Goal: Communication & Community: Answer question/provide support

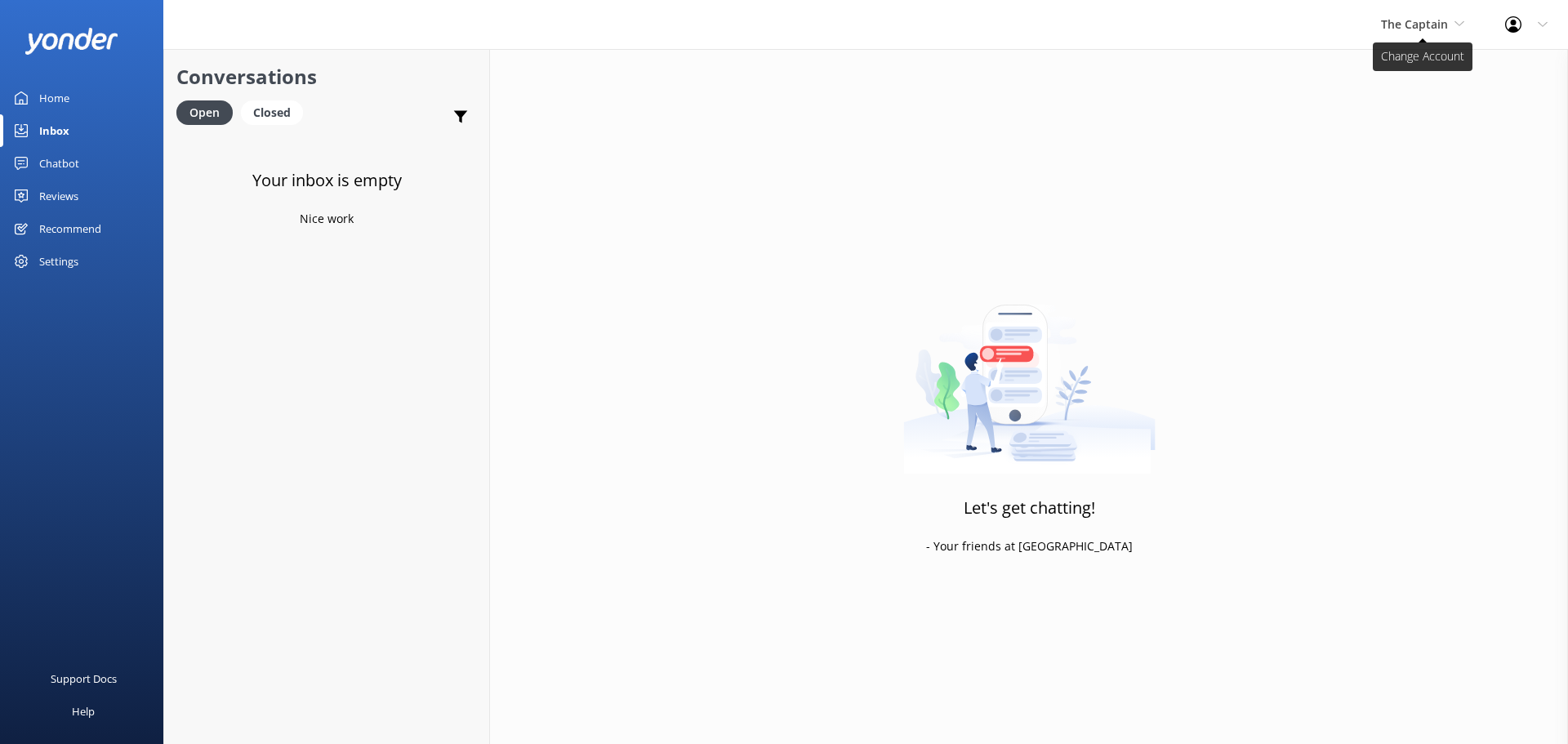
click at [1417, 17] on span "The Captain" at bounding box center [1414, 24] width 67 height 16
click at [1423, 67] on link "De [GEOGRAPHIC_DATA]" at bounding box center [1442, 68] width 163 height 39
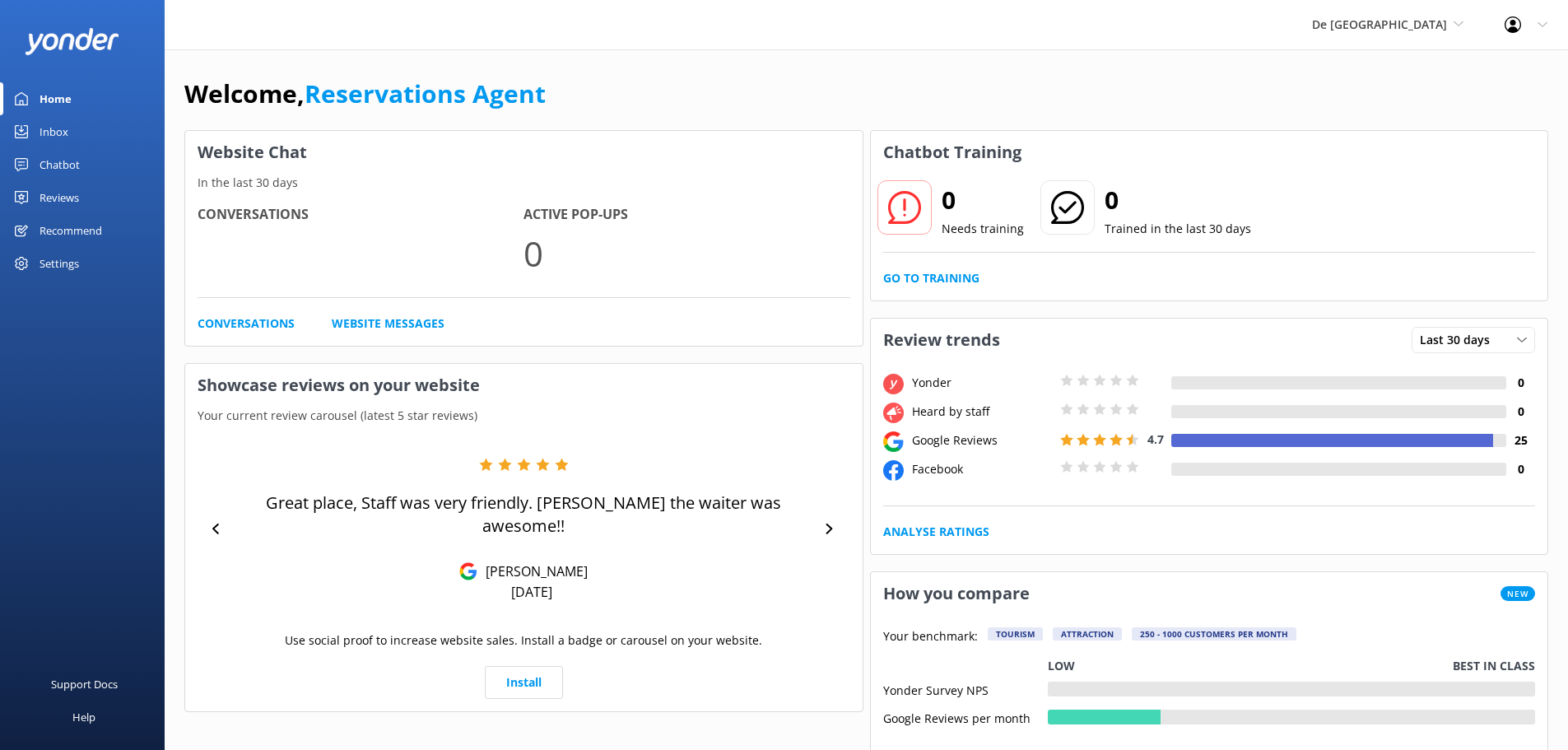
click at [48, 134] on div "Inbox" at bounding box center [53, 131] width 28 height 33
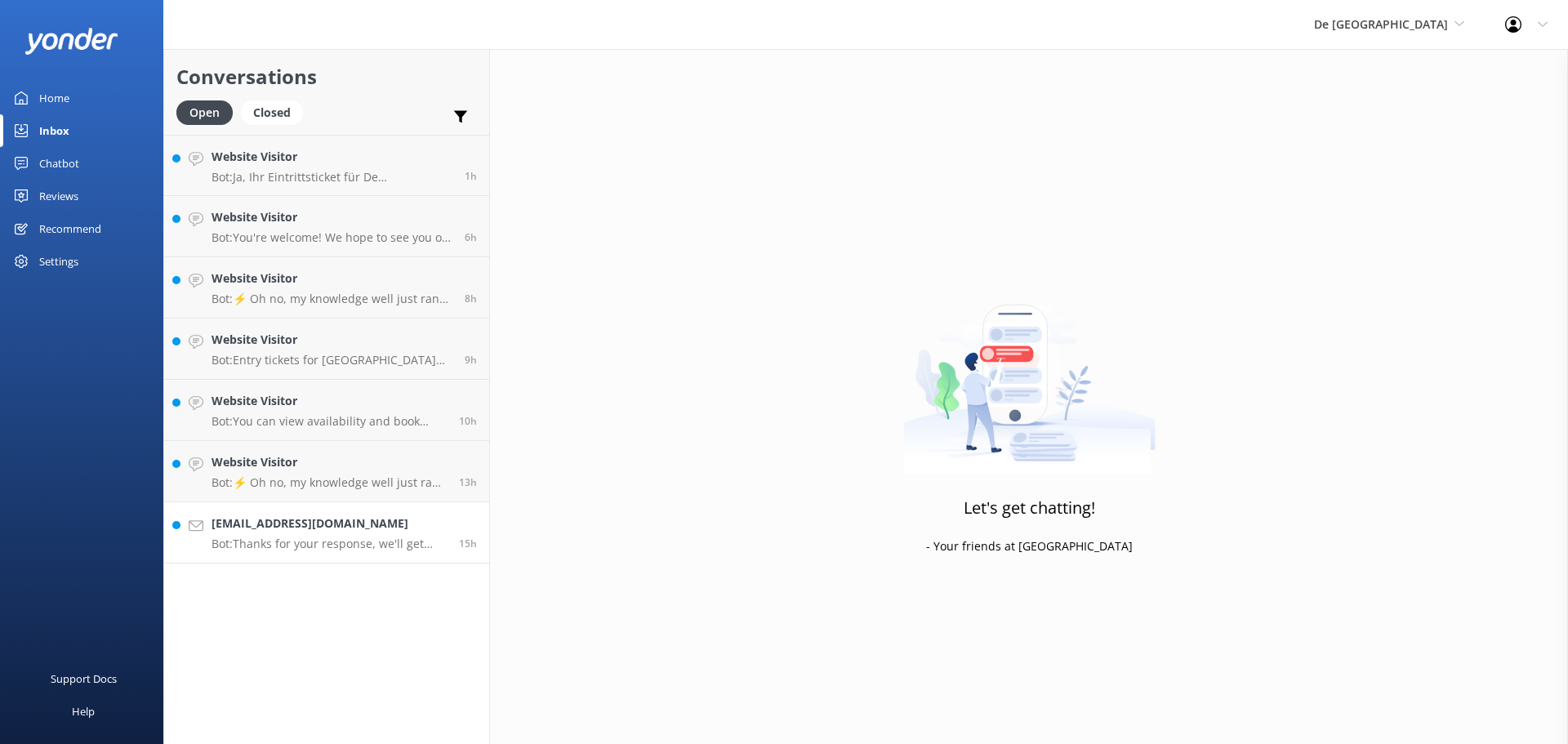
click at [322, 536] on p "Bot: Thanks for your response, we'll get back to you as soon as we can during o…" at bounding box center [329, 543] width 235 height 15
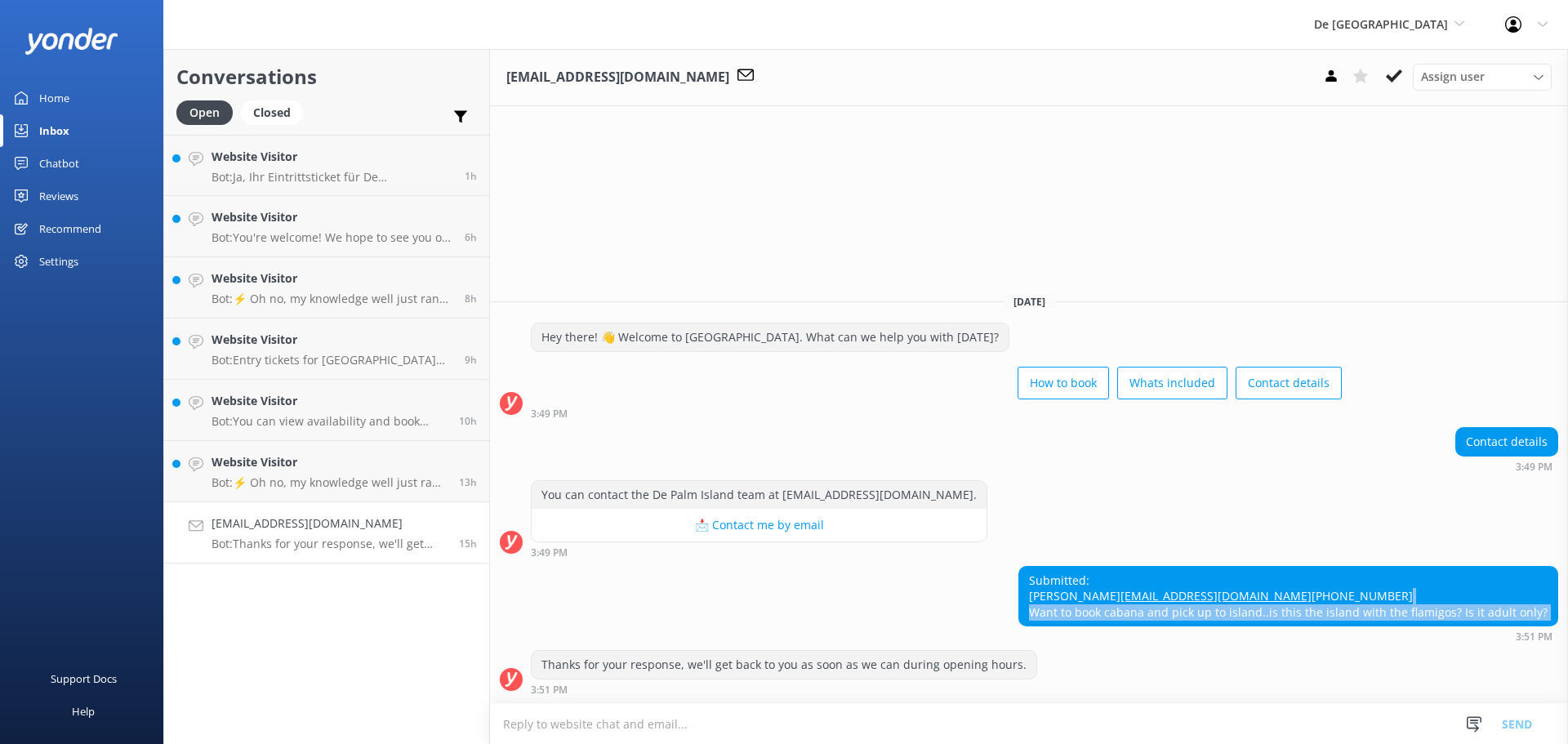
drag, startPoint x: 1052, startPoint y: 613, endPoint x: 1447, endPoint y: 629, distance: 395.3
click at [1447, 629] on div "Submitted: [PERSON_NAME] [EMAIL_ADDRESS][DOMAIN_NAME] [PHONE_NUMBER] Want to bo…" at bounding box center [1289, 604] width 540 height 77
copy div "Want to book cabana and pick up to island..is this the island with the flamigos…"
click at [729, 730] on textarea at bounding box center [1029, 724] width 1078 height 40
paste textarea "“Yes – that’s [GEOGRAPHIC_DATA], where you can see flamingos and even upgrade t…"
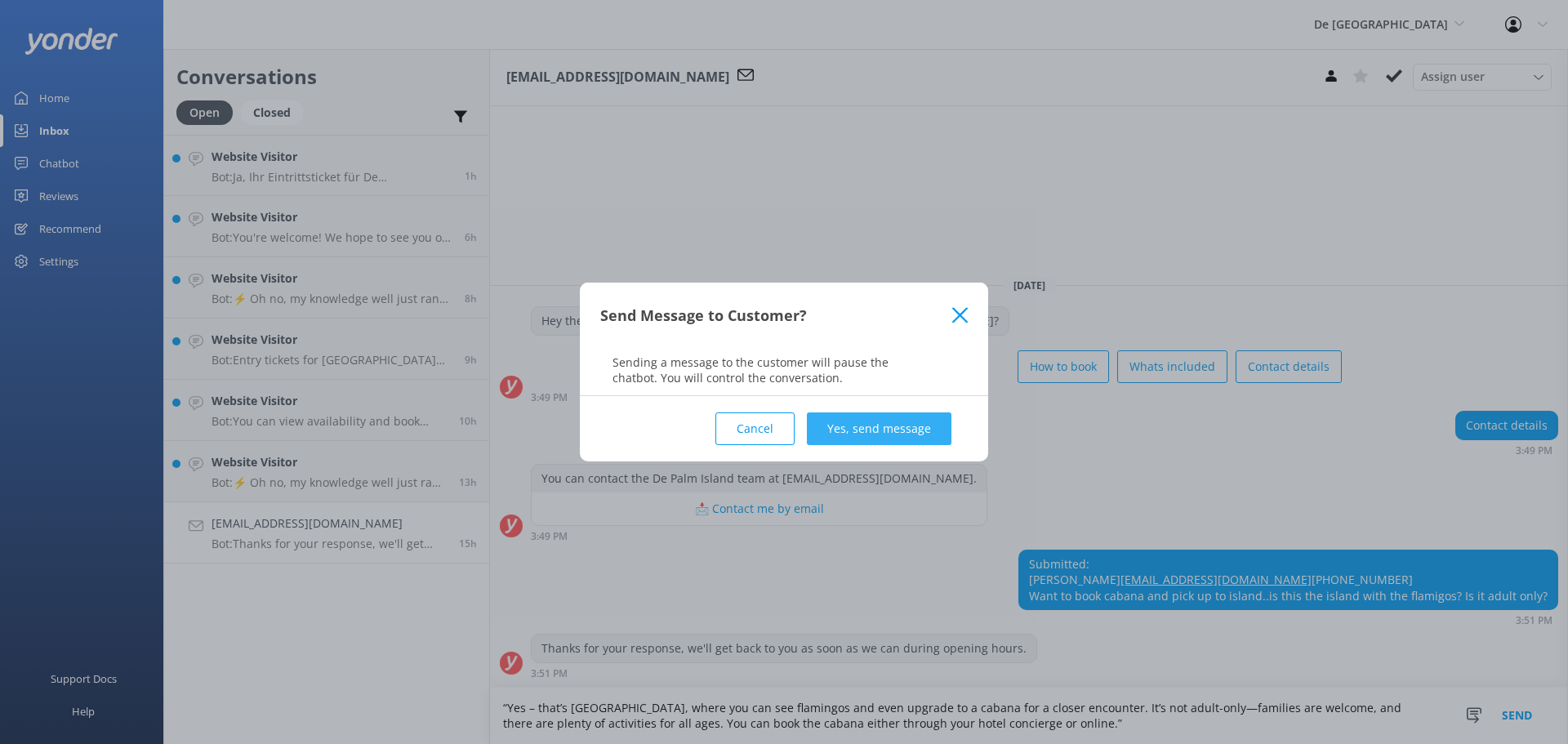
type textarea "“Yes – that’s De Palm Island, where you can see flamingos and even upgrade to a…"
click at [908, 413] on button "Yes, send message" at bounding box center [879, 429] width 145 height 33
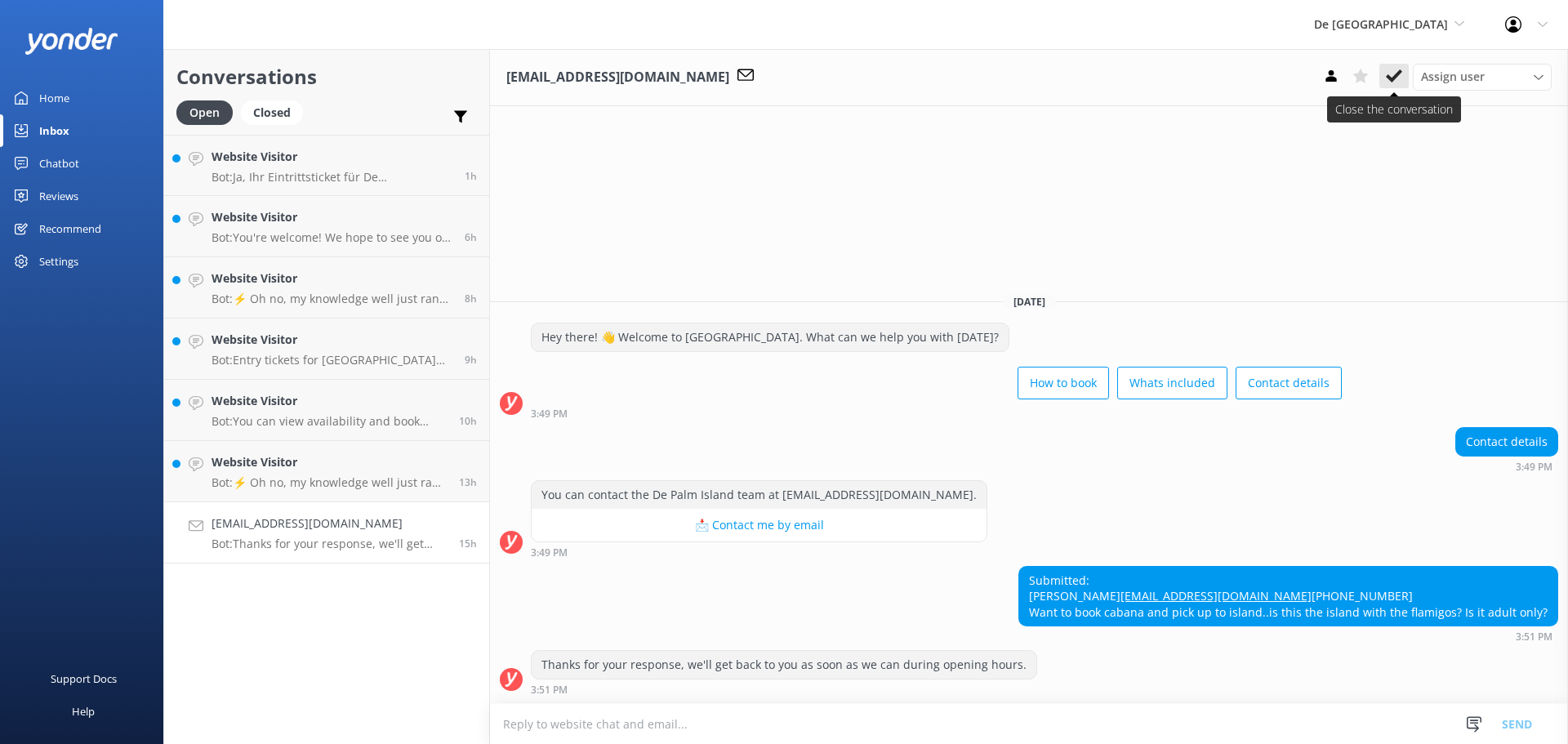
scroll to position [11, 0]
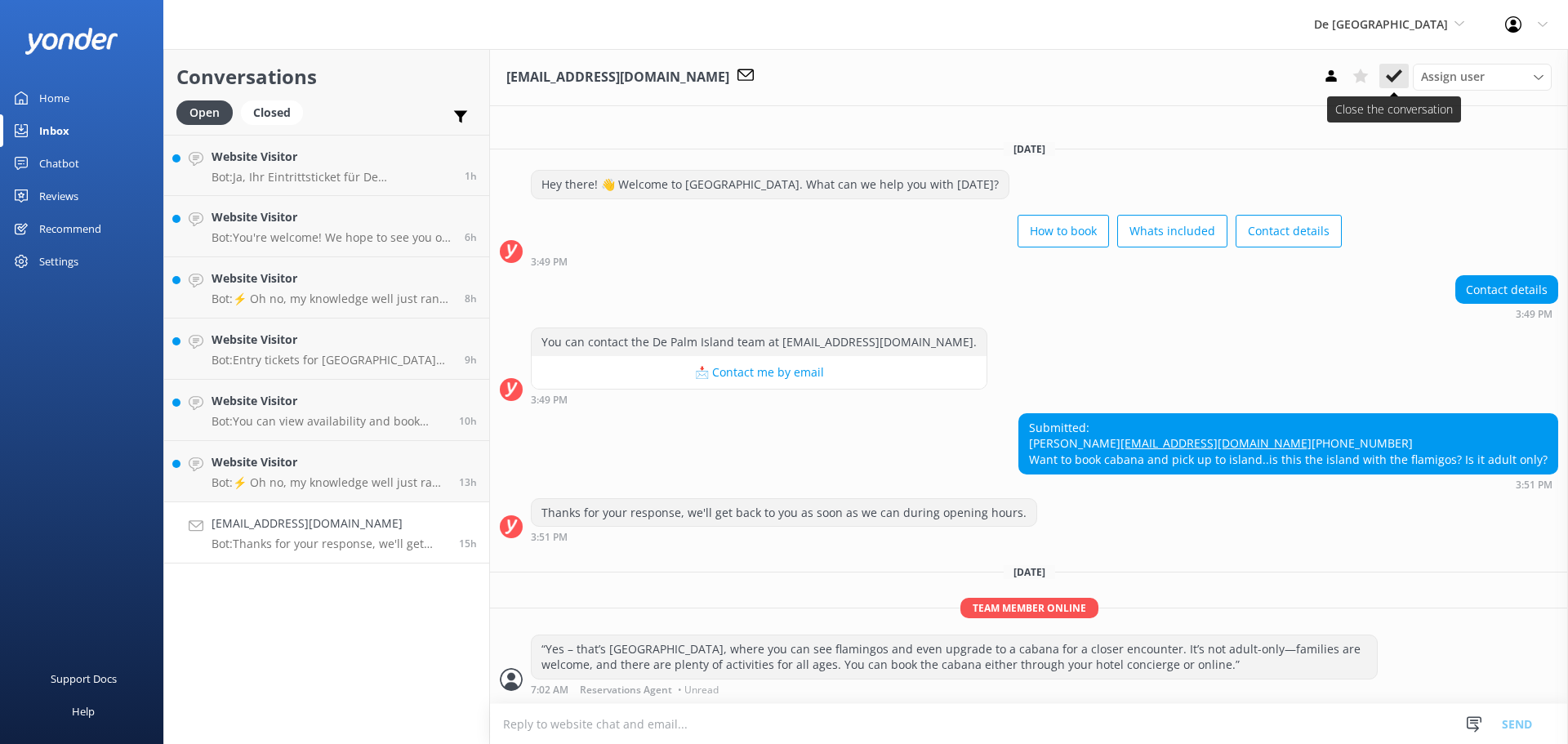
click at [1404, 78] on button at bounding box center [1394, 76] width 29 height 25
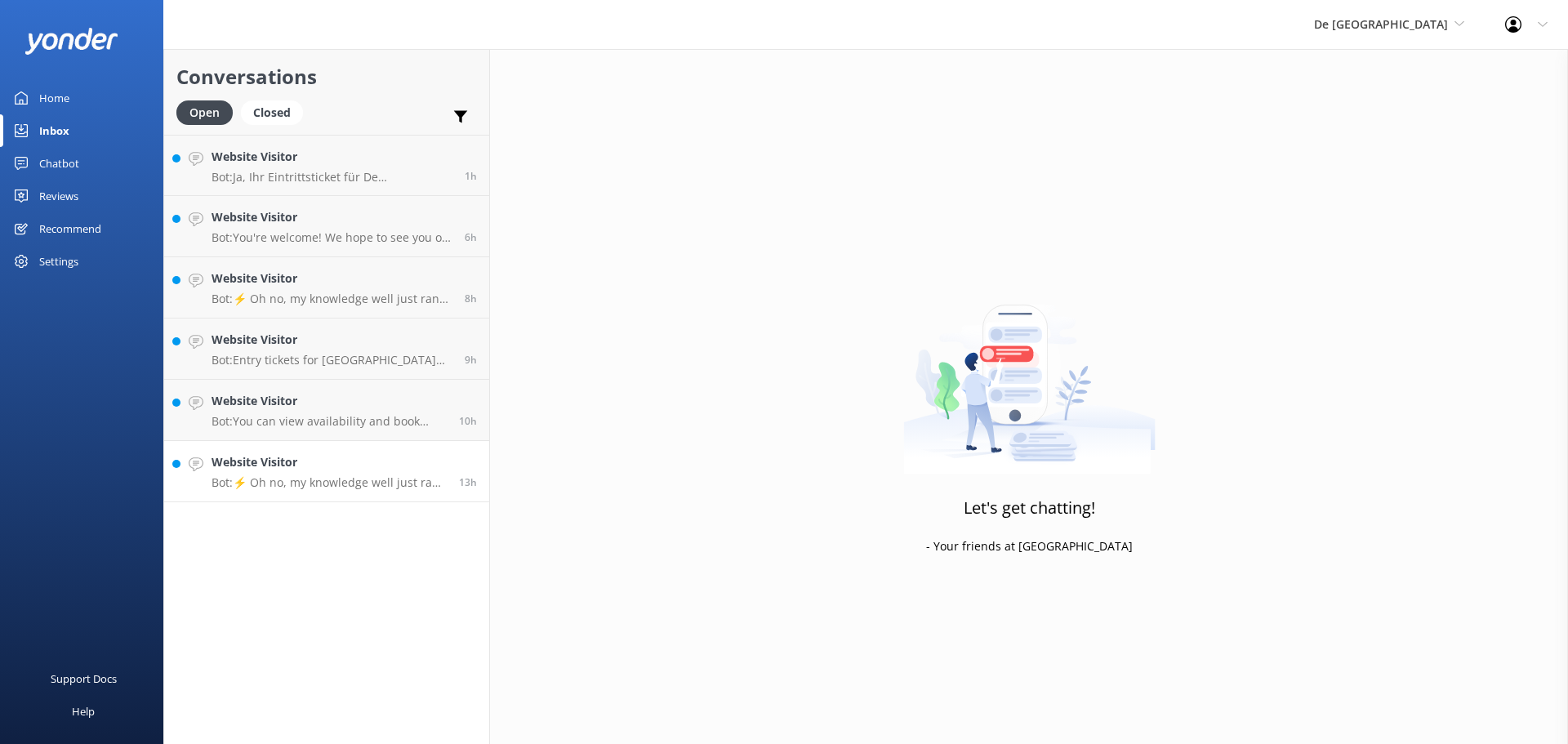
click at [379, 486] on p "Bot: ⚡ Oh no, my knowledge well just ran dry! Could you reshuffle your question…" at bounding box center [329, 482] width 235 height 15
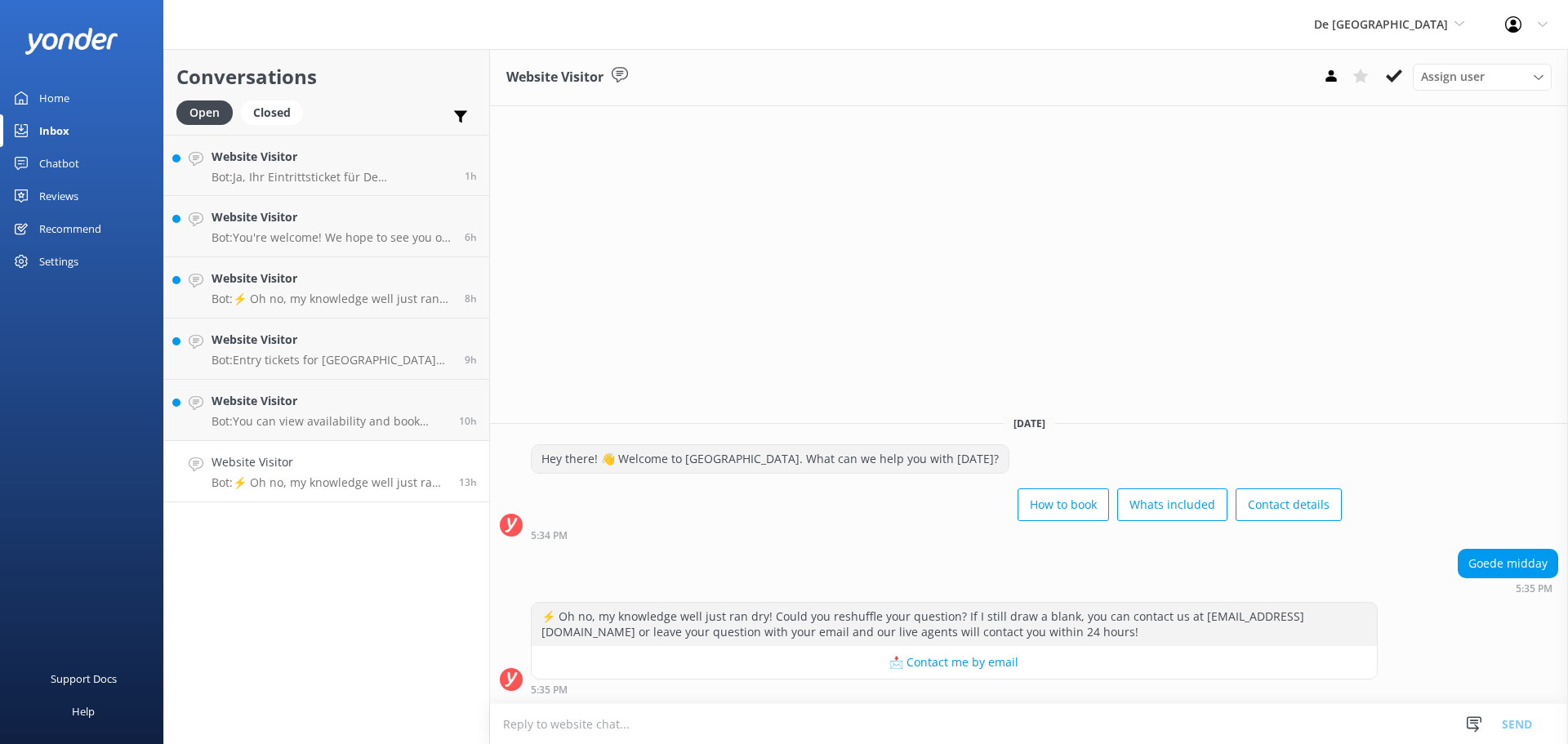
click at [626, 709] on textarea at bounding box center [1029, 724] width 1078 height 40
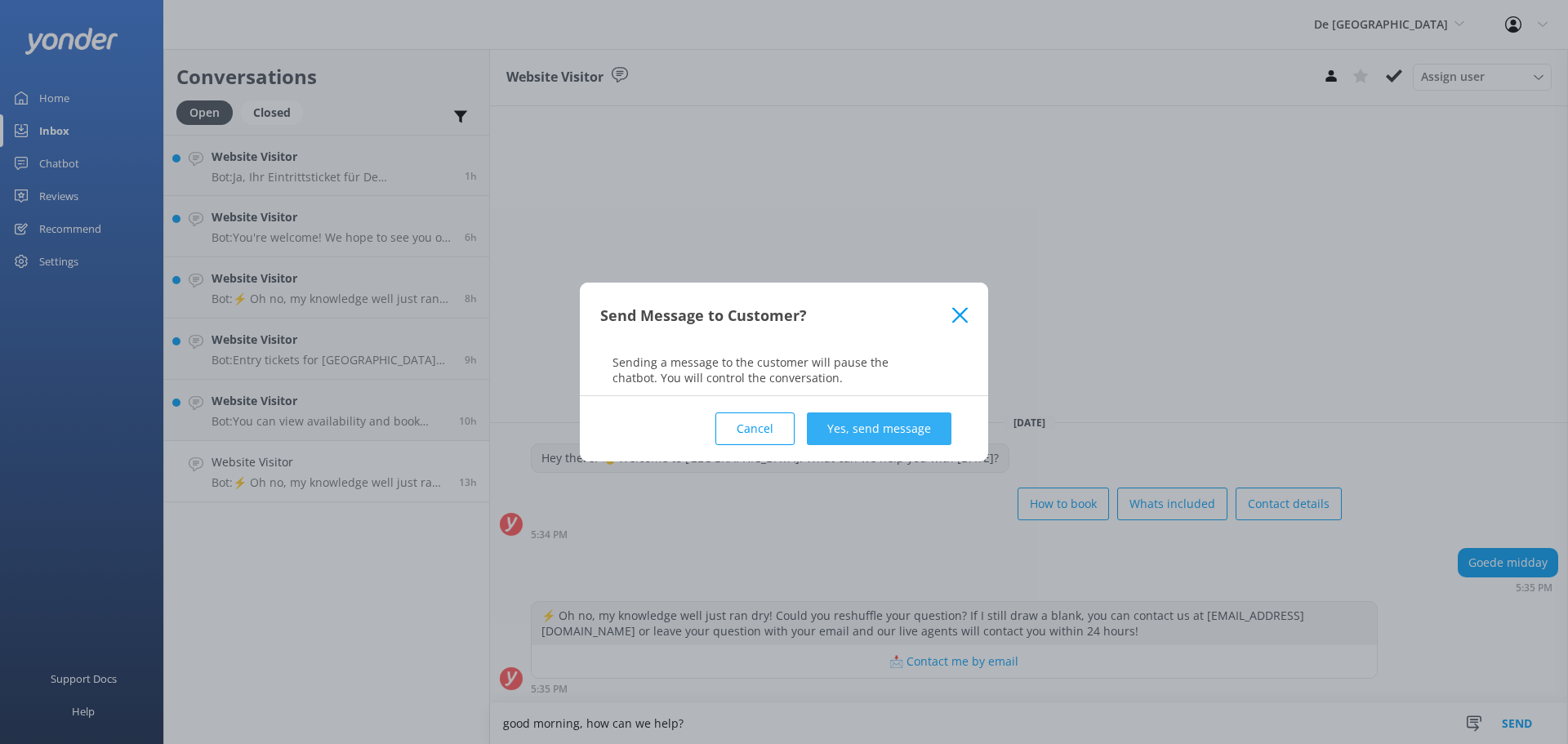
type textarea "good morning, how can we help?"
click at [857, 420] on button "Yes, send message" at bounding box center [879, 429] width 145 height 33
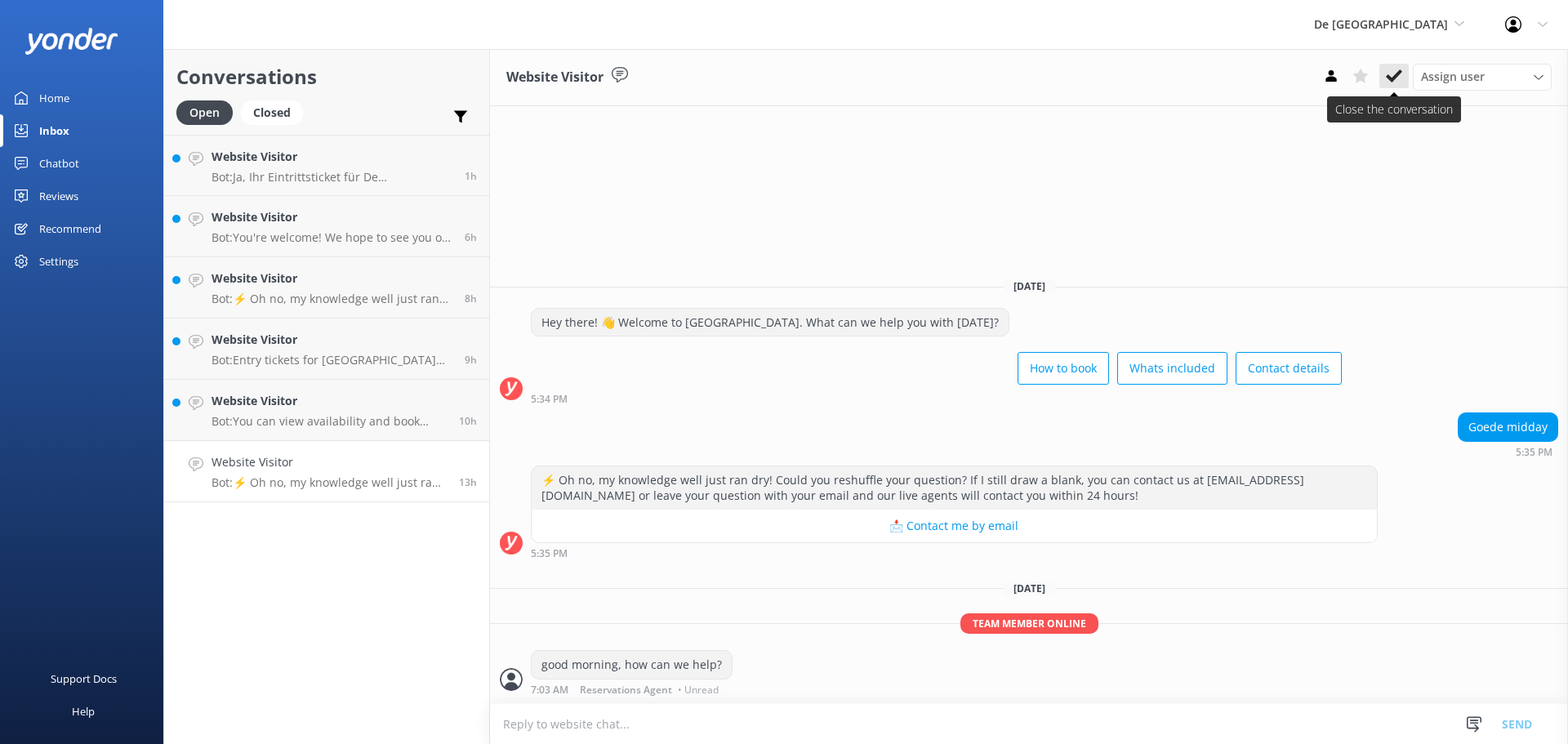
click at [1388, 84] on icon at bounding box center [1395, 76] width 16 height 16
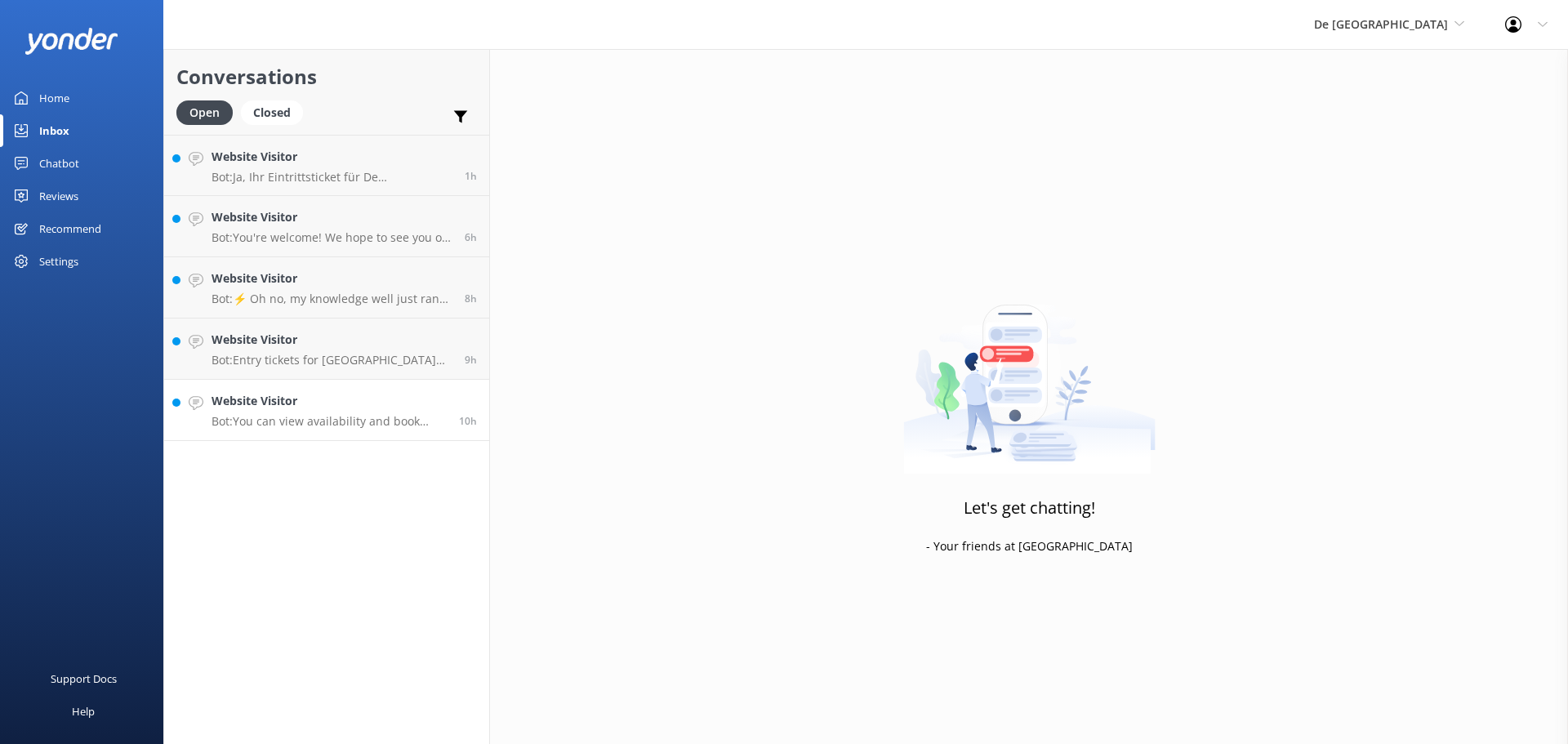
click at [365, 400] on h4 "Website Visitor" at bounding box center [329, 401] width 235 height 18
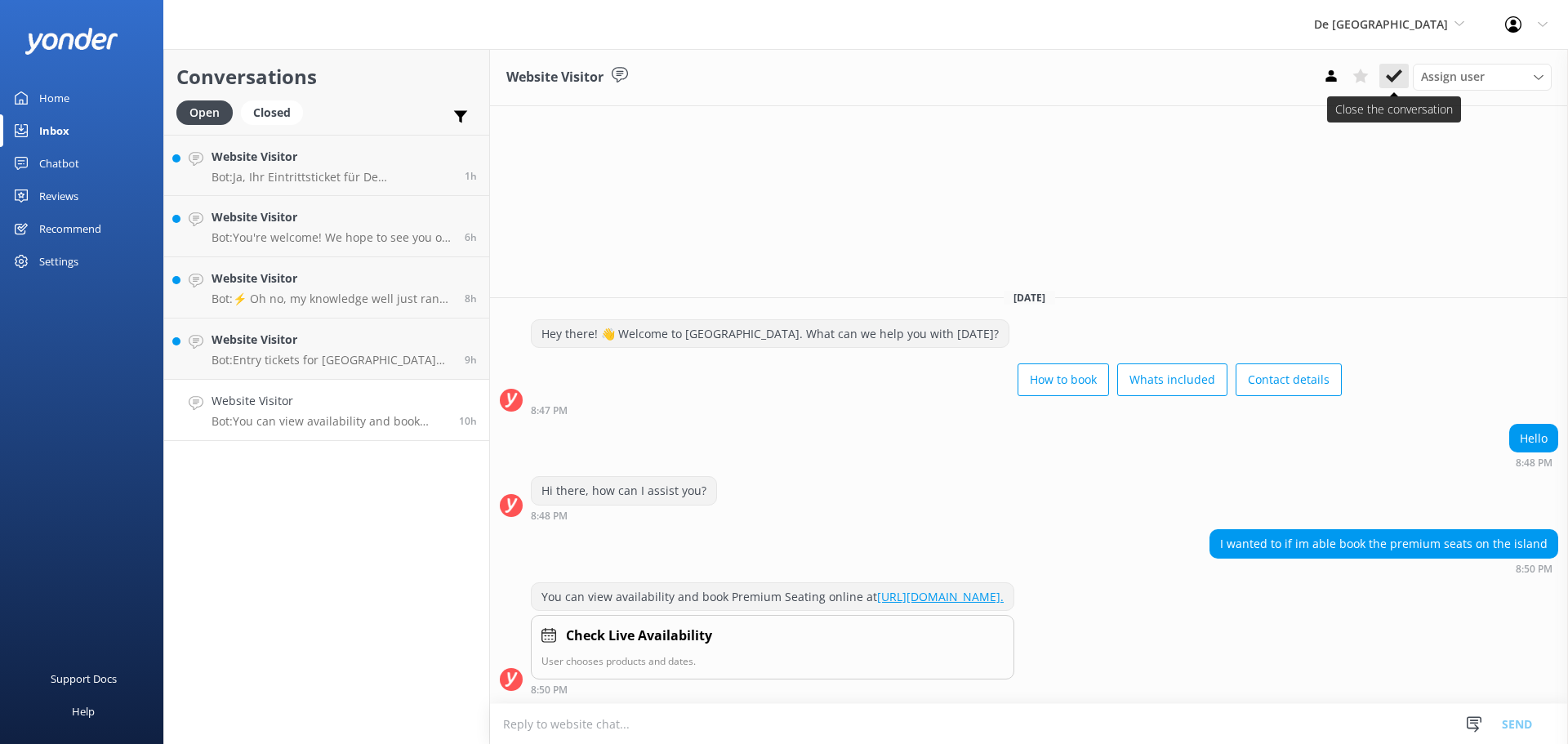
click at [1396, 77] on use at bounding box center [1395, 76] width 16 height 13
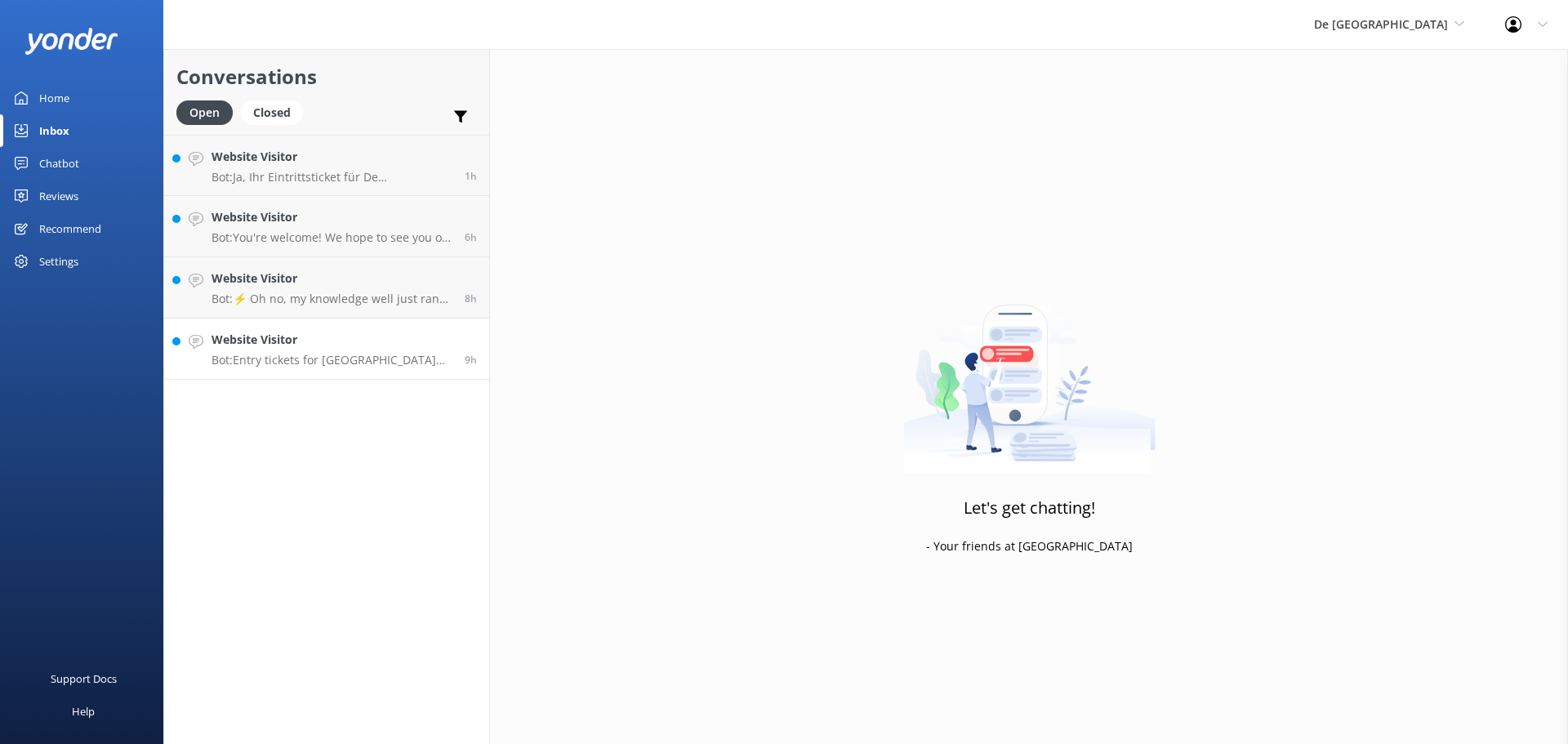
click at [349, 358] on p "Bot: Entry tickets for De Palm Island start at $139 per adult (18+) and $115 pe…" at bounding box center [332, 360] width 241 height 15
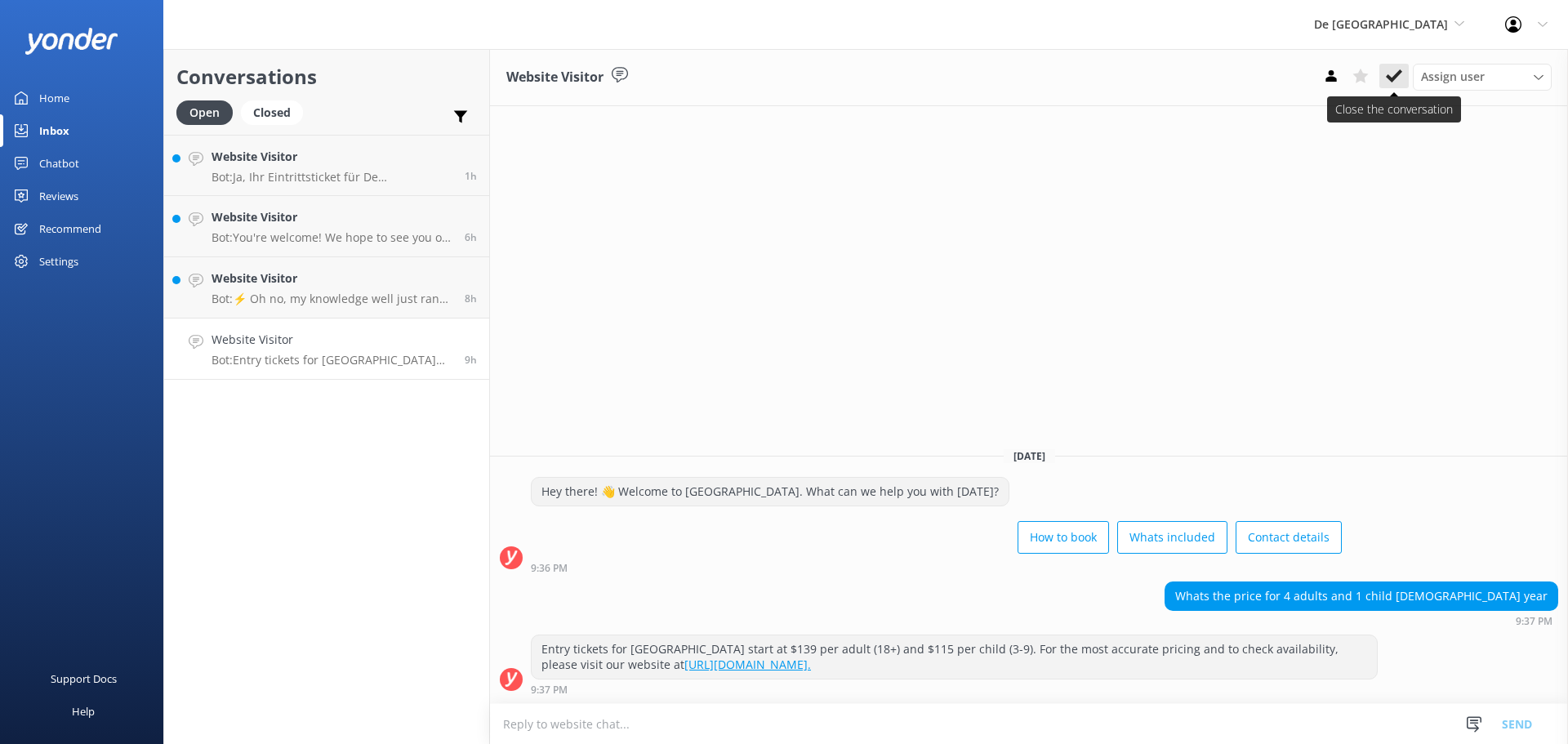
click at [1395, 75] on icon at bounding box center [1395, 76] width 16 height 16
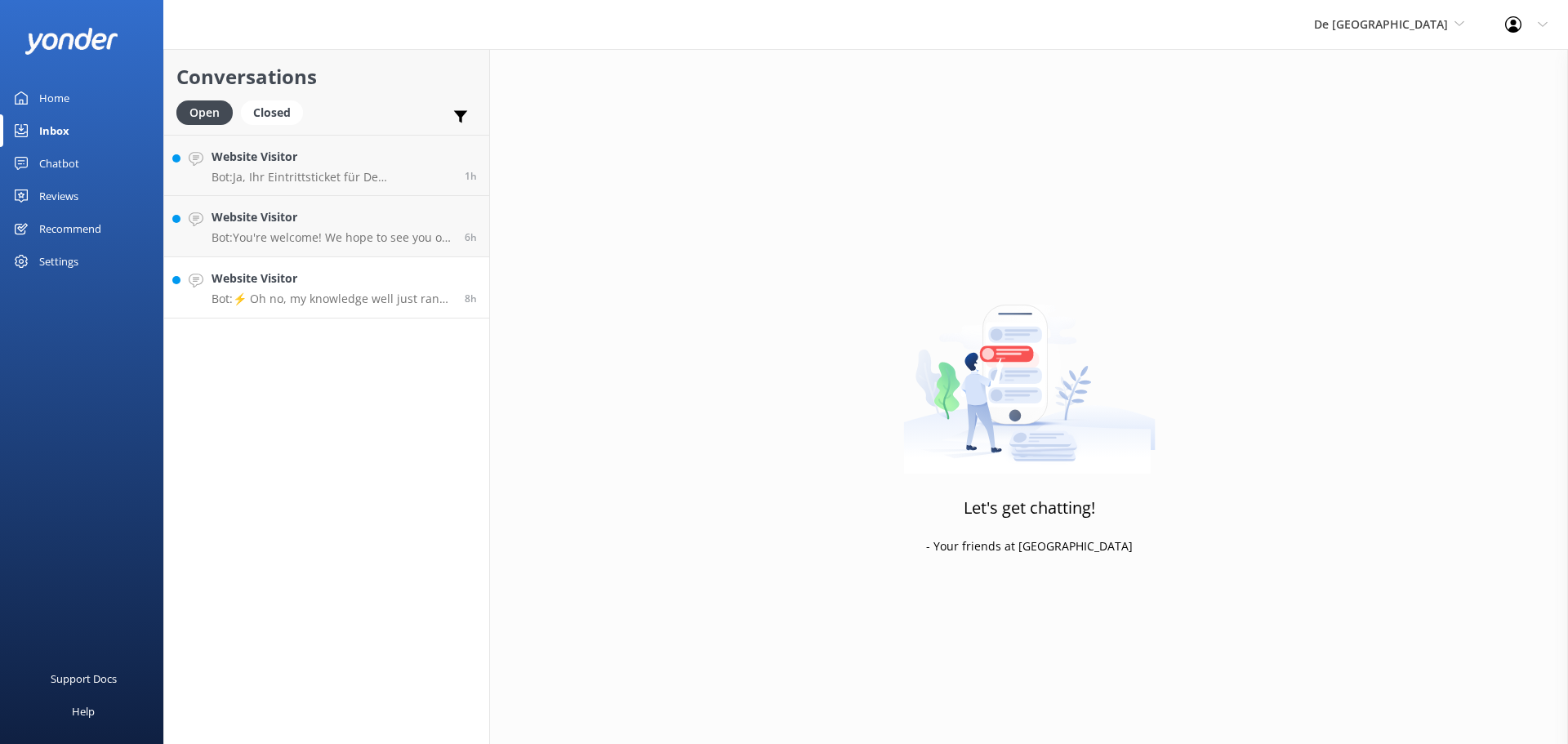
click at [310, 303] on p "Bot: ⚡ Oh no, my knowledge well just ran dry! Could you reshuffle your question…" at bounding box center [332, 299] width 241 height 15
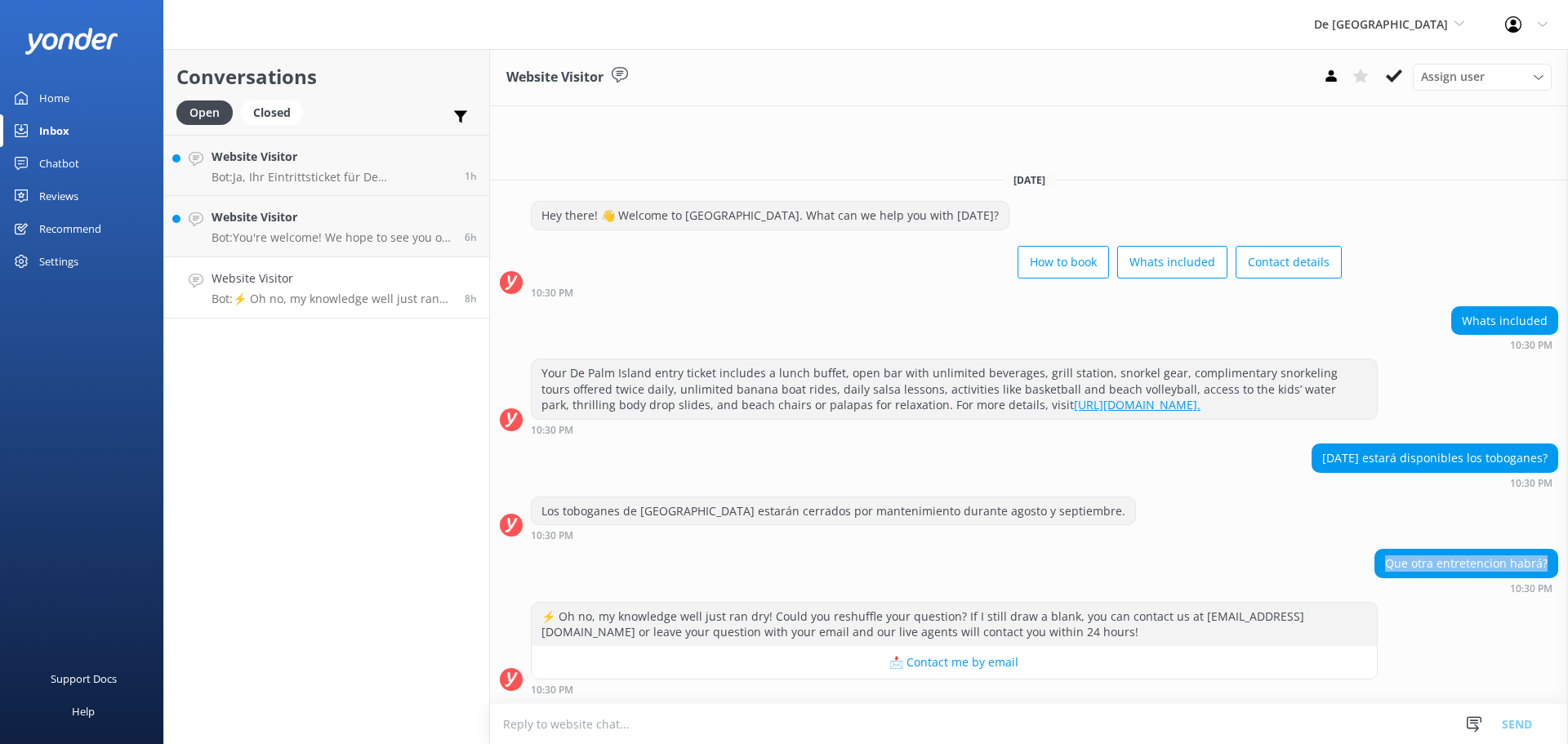
drag, startPoint x: 1393, startPoint y: 564, endPoint x: 1551, endPoint y: 556, distance: 158.2
click at [1551, 556] on div "Que otra entretencion habrá?" at bounding box center [1467, 563] width 182 height 27
copy div "Que otra entretencion habrá?"
click at [605, 711] on textarea at bounding box center [1029, 724] width 1078 height 40
paste textarea ""En De Palm Island hay mucho más que solo flamingos: Tienes un parque acuático …"
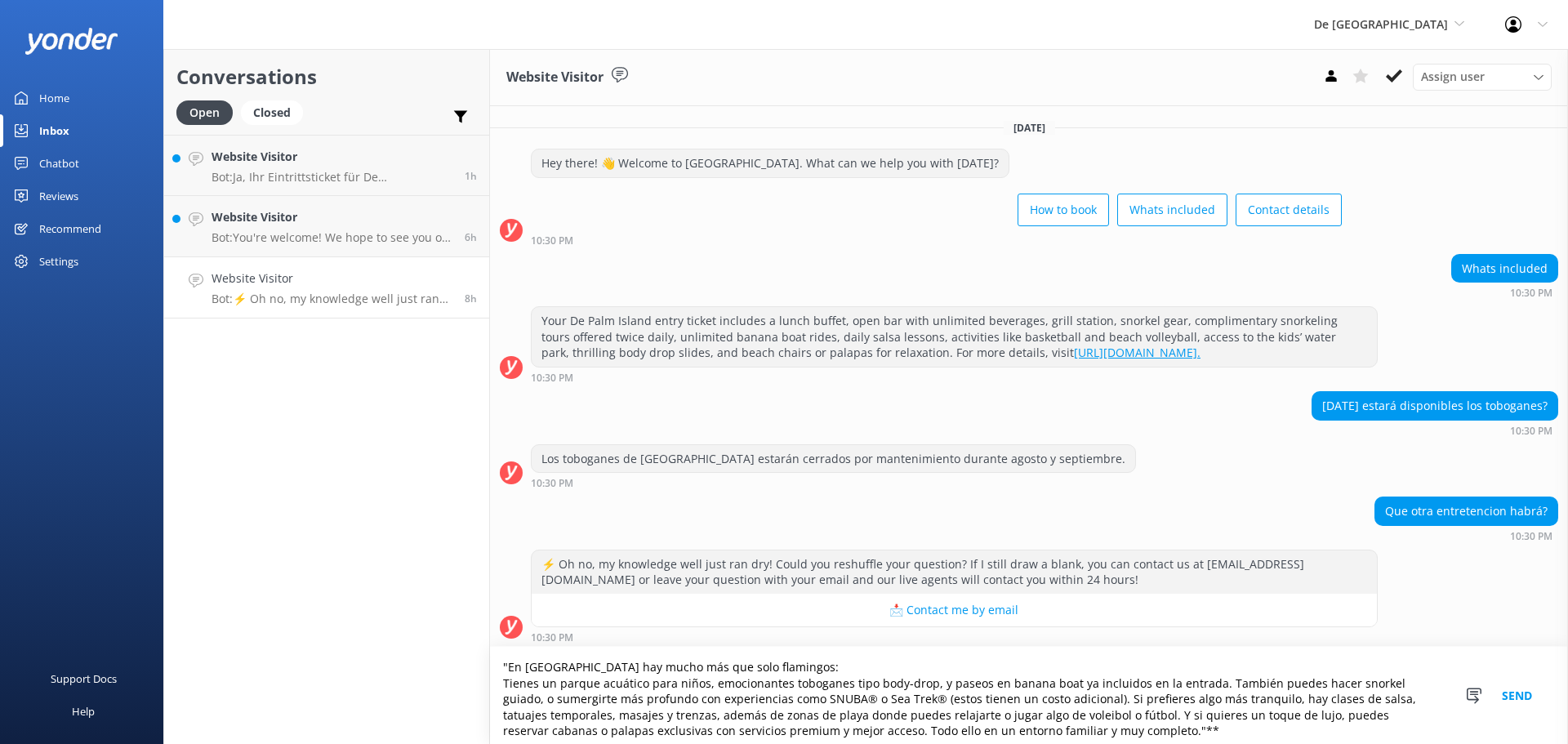
scroll to position [5, 0]
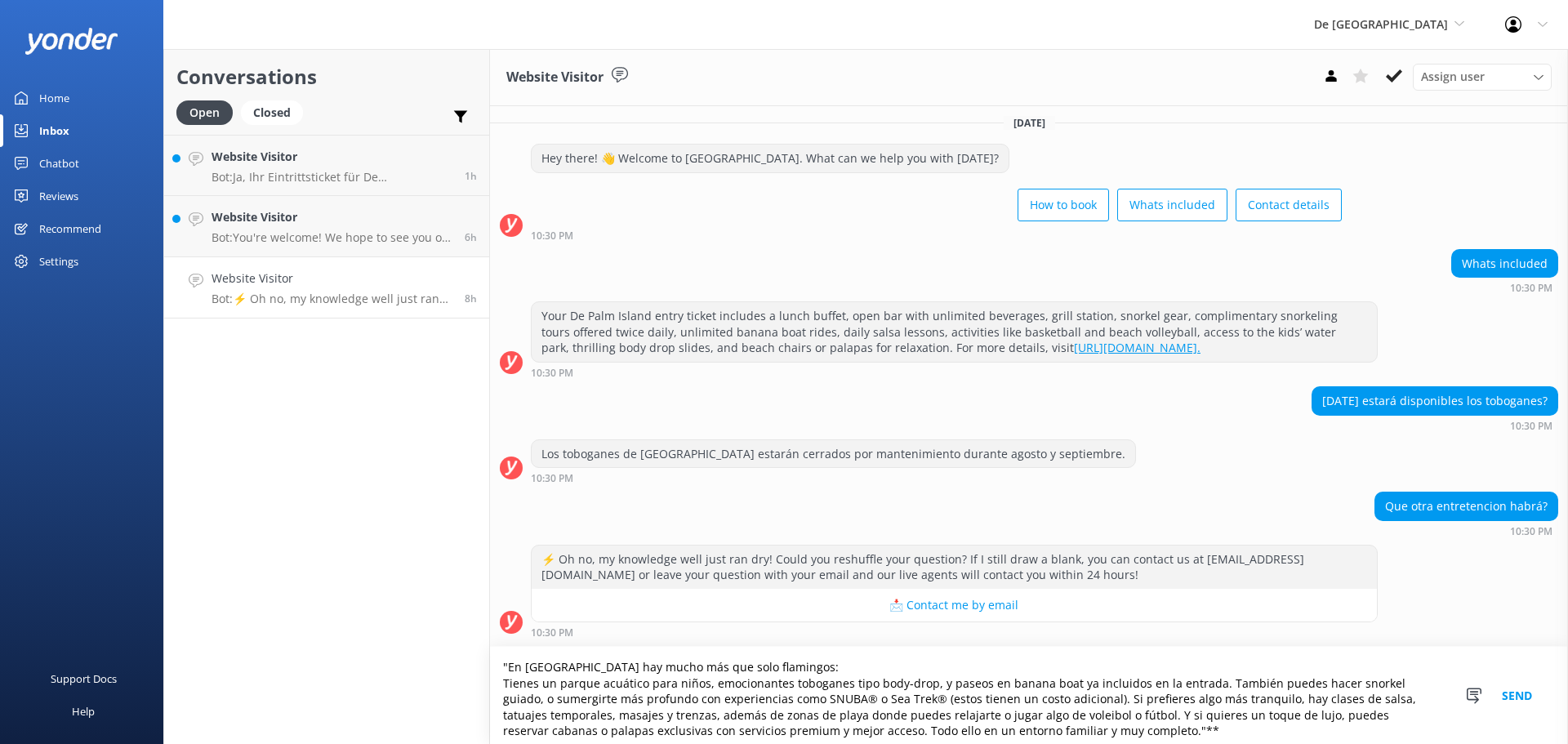
click at [1385, 704] on textarea ""En De Palm Island hay mucho más que solo flamingos: Tienes un parque acuático …" at bounding box center [1029, 695] width 1078 height 98
type textarea ""En De Palm Island hay mucho más que solo flamingos: Tienes un parque acuático …"
click at [1516, 701] on button "Send" at bounding box center [1517, 695] width 61 height 98
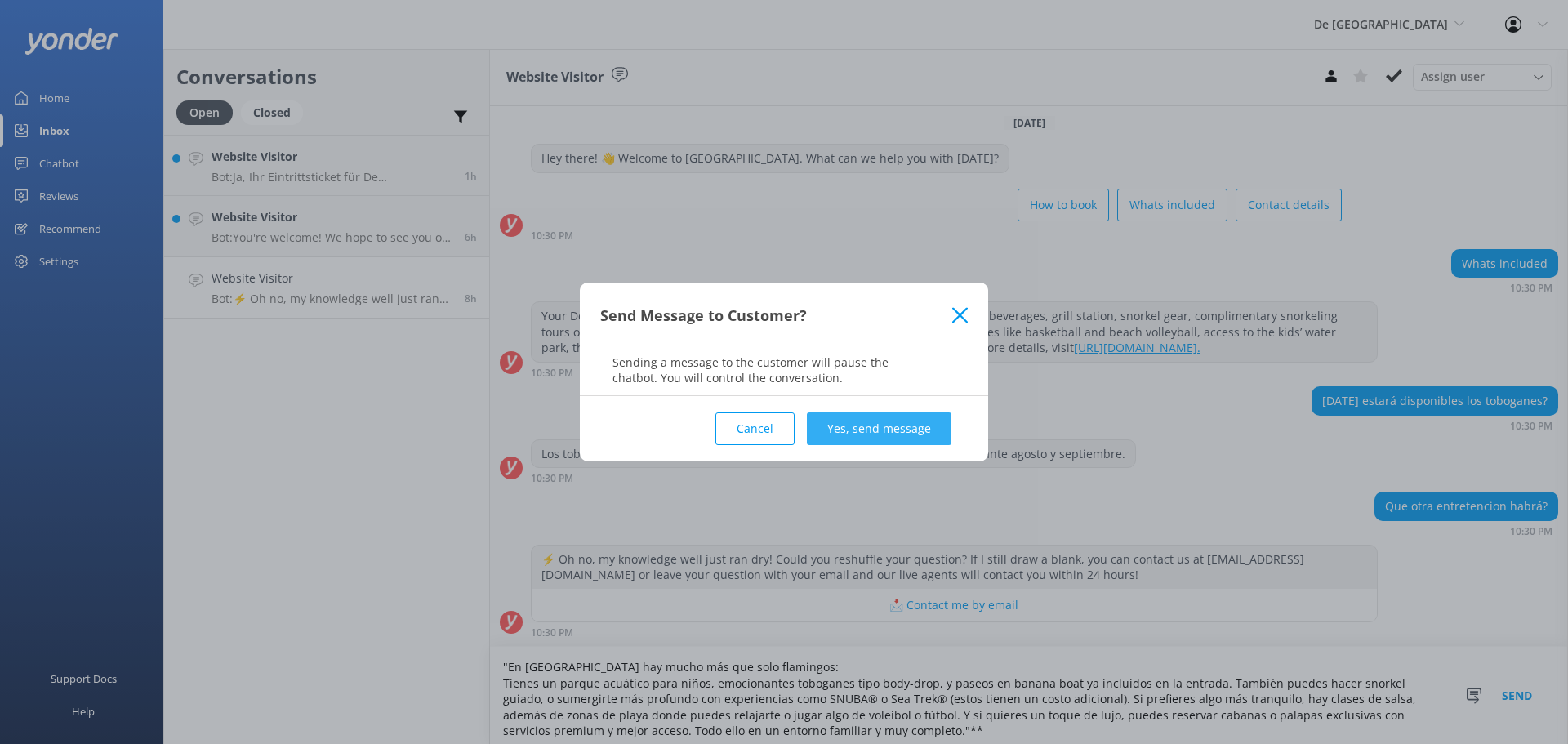
click at [912, 429] on button "Yes, send message" at bounding box center [879, 429] width 145 height 33
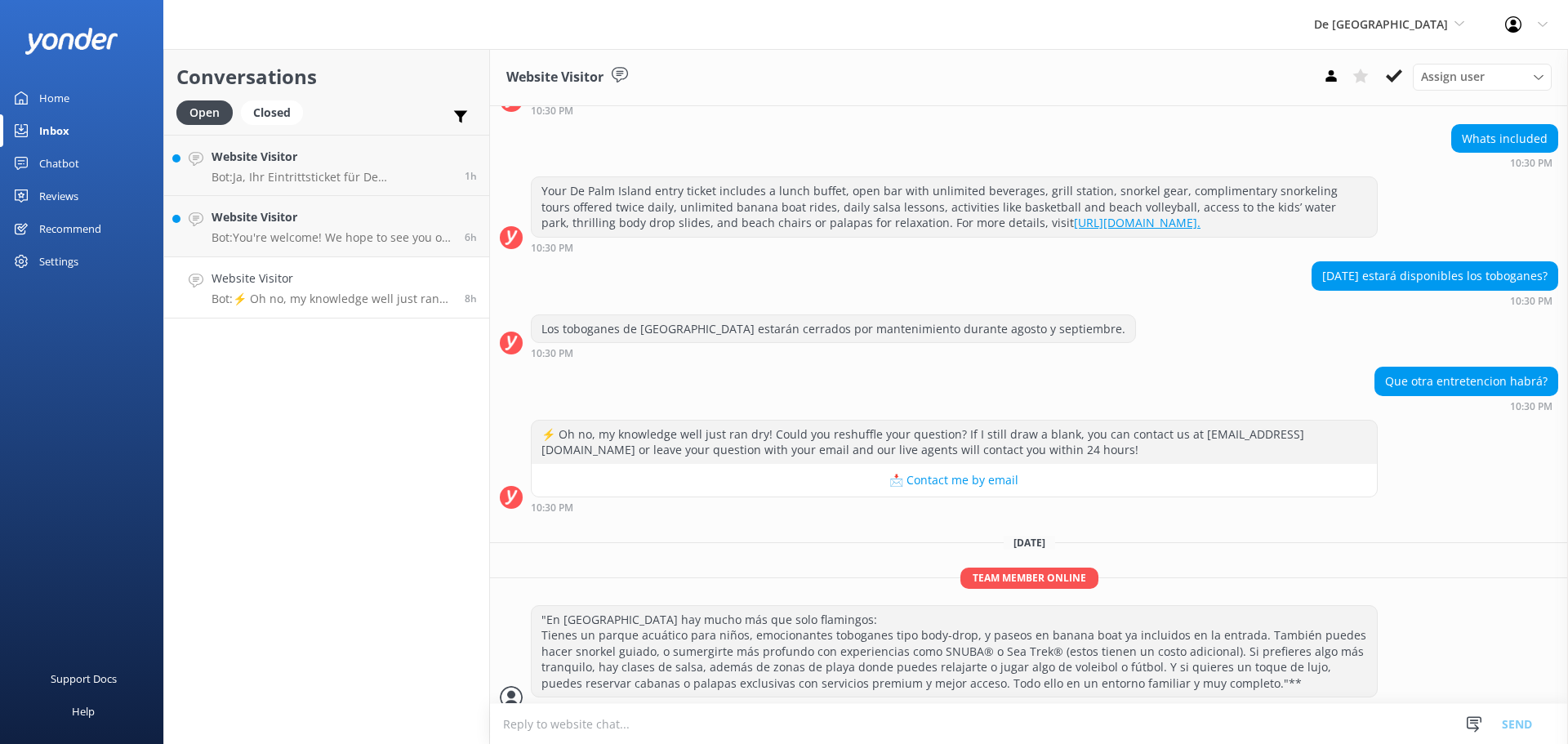
scroll to position [148, 0]
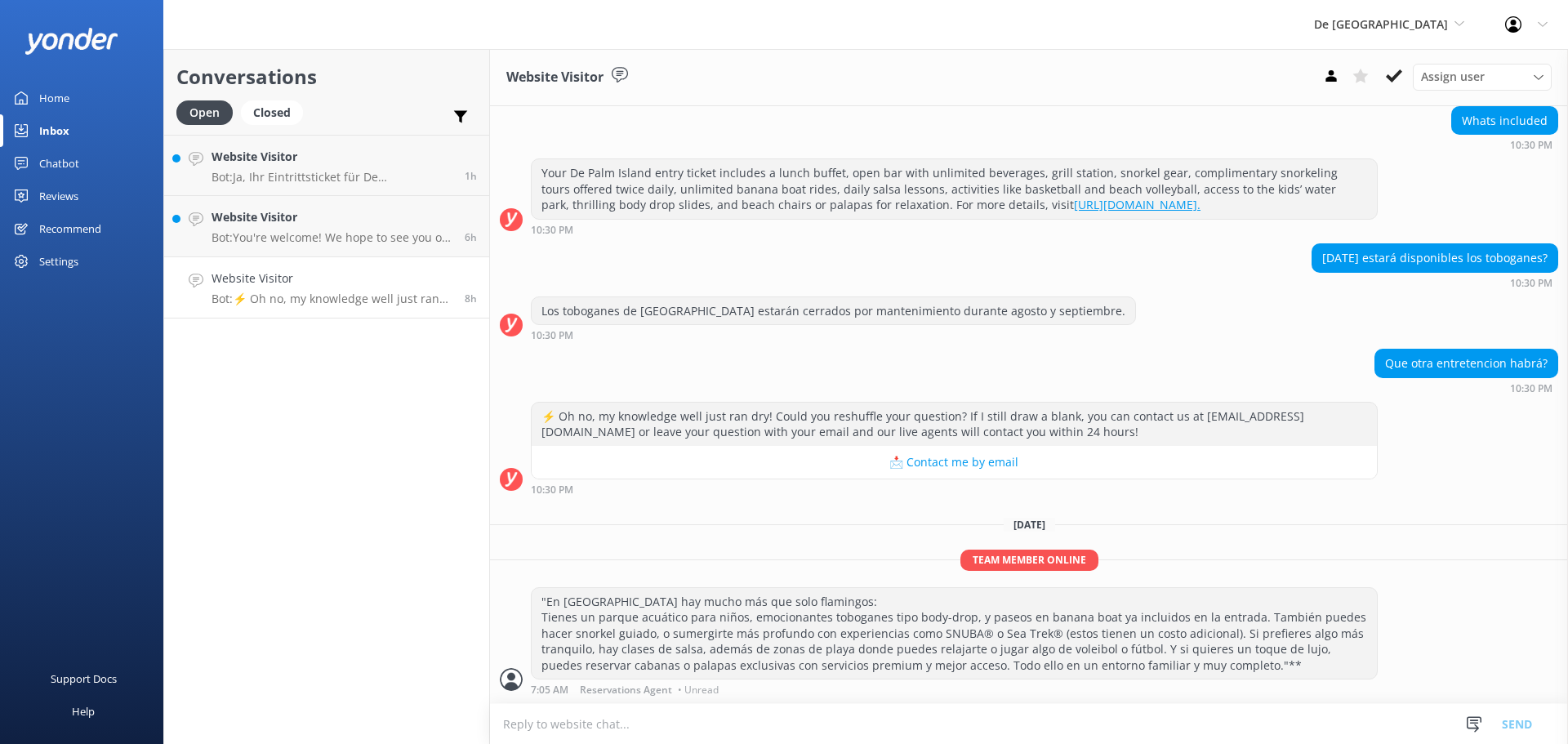
click at [1387, 74] on icon at bounding box center [1395, 76] width 16 height 16
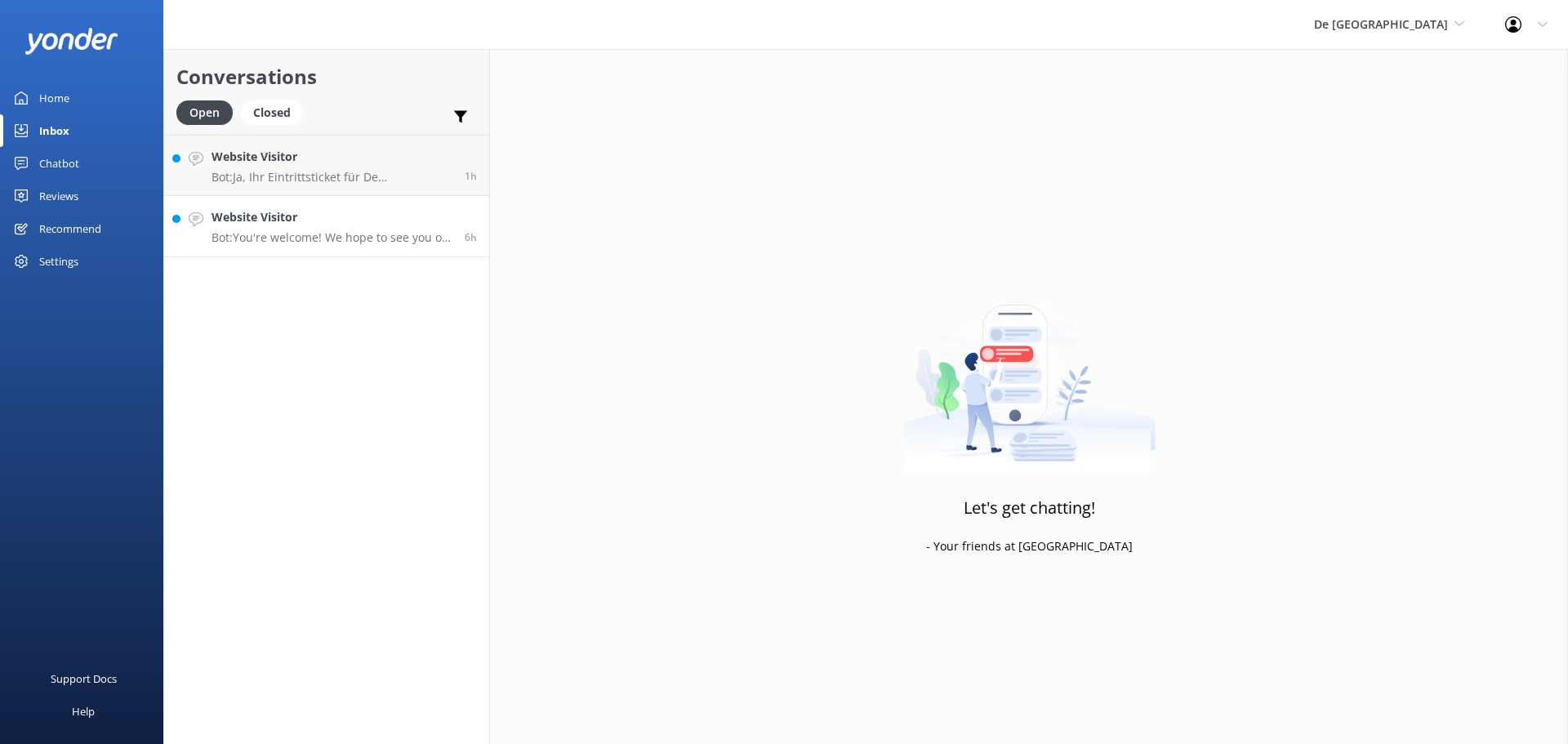
click at [327, 223] on h4 "Website Visitor" at bounding box center [332, 217] width 241 height 18
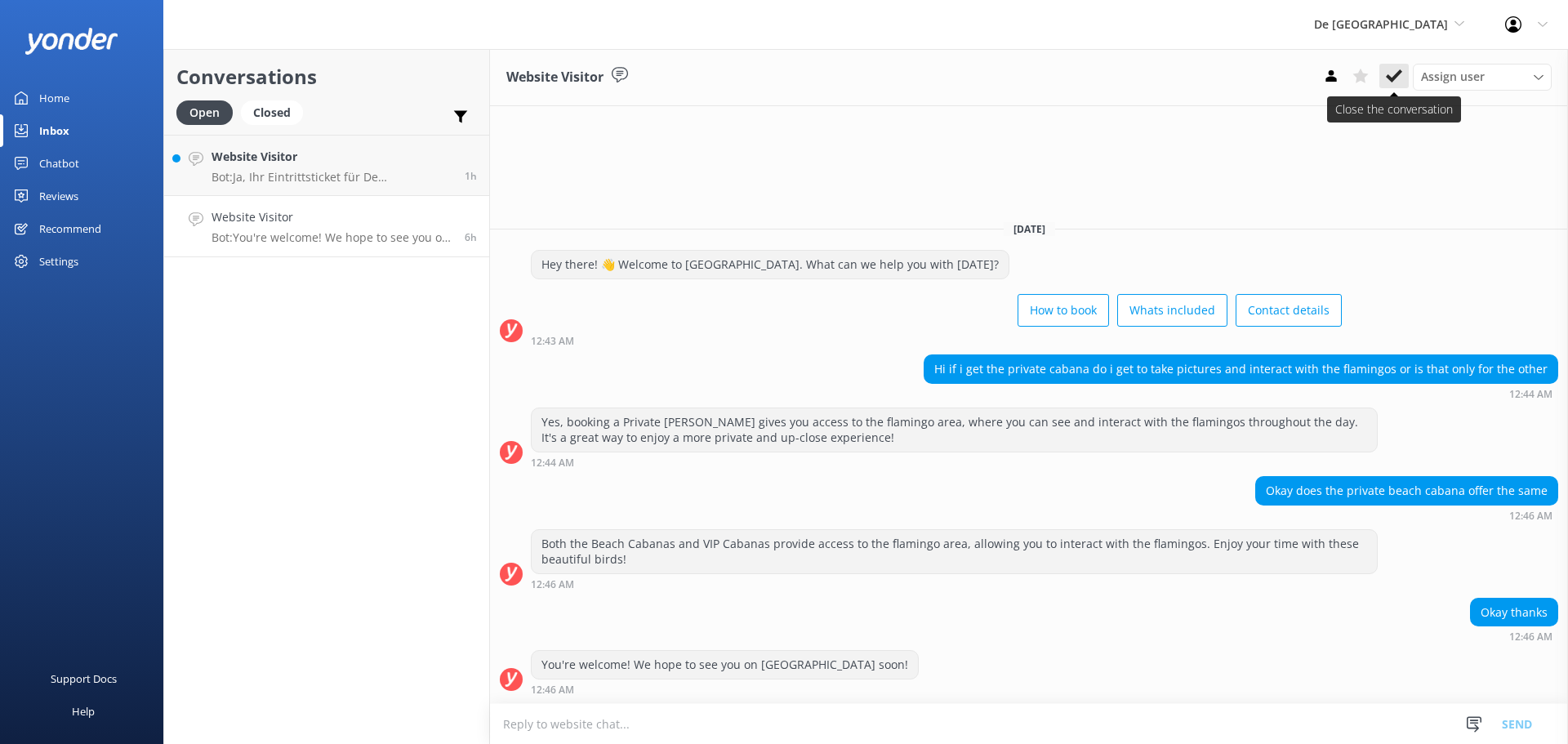
click at [1397, 71] on icon at bounding box center [1395, 76] width 16 height 16
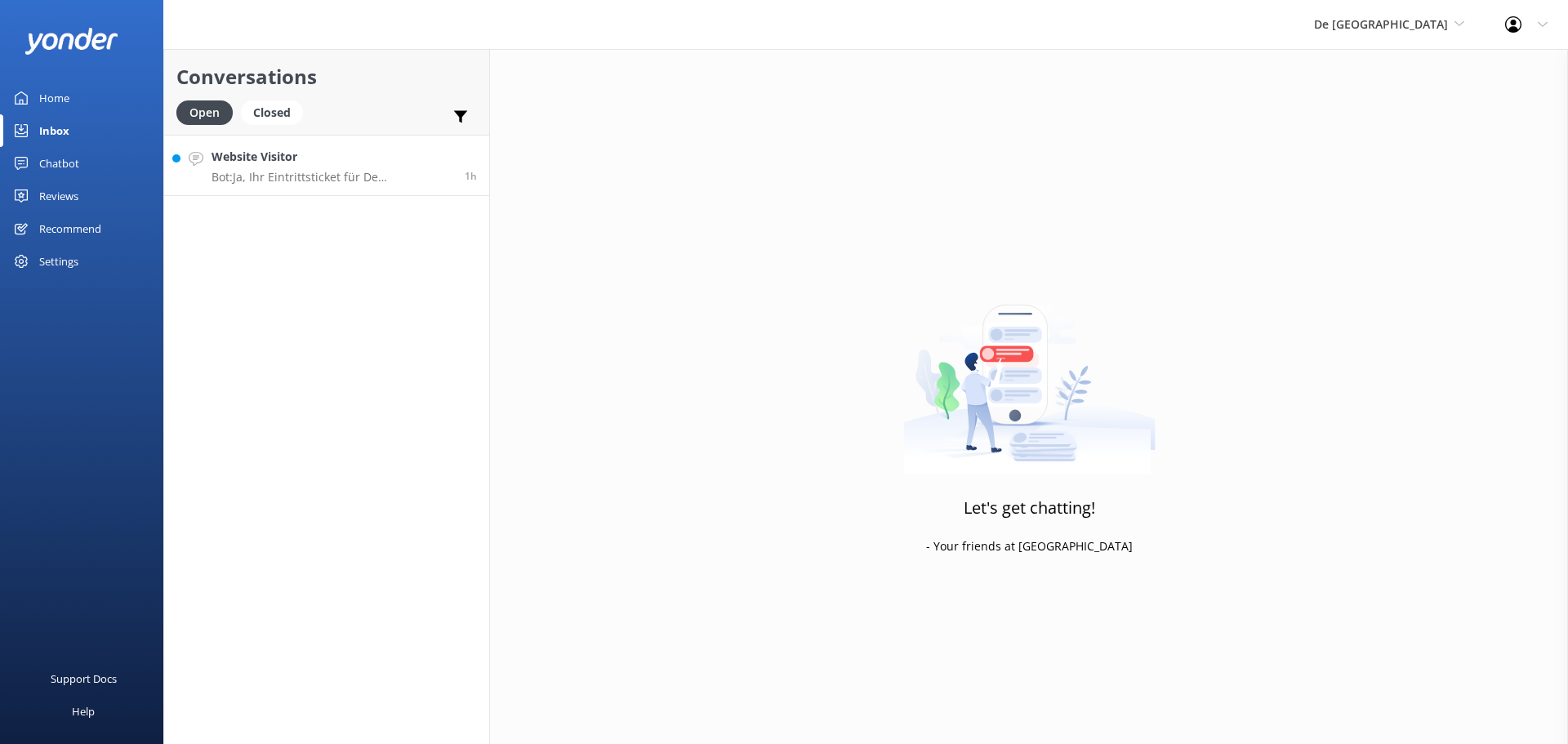
click at [272, 178] on p "Bot: Ja, Ihr Eintrittsticket für De Palm Island beinhaltet unbegrenzt Essen und…" at bounding box center [332, 177] width 241 height 15
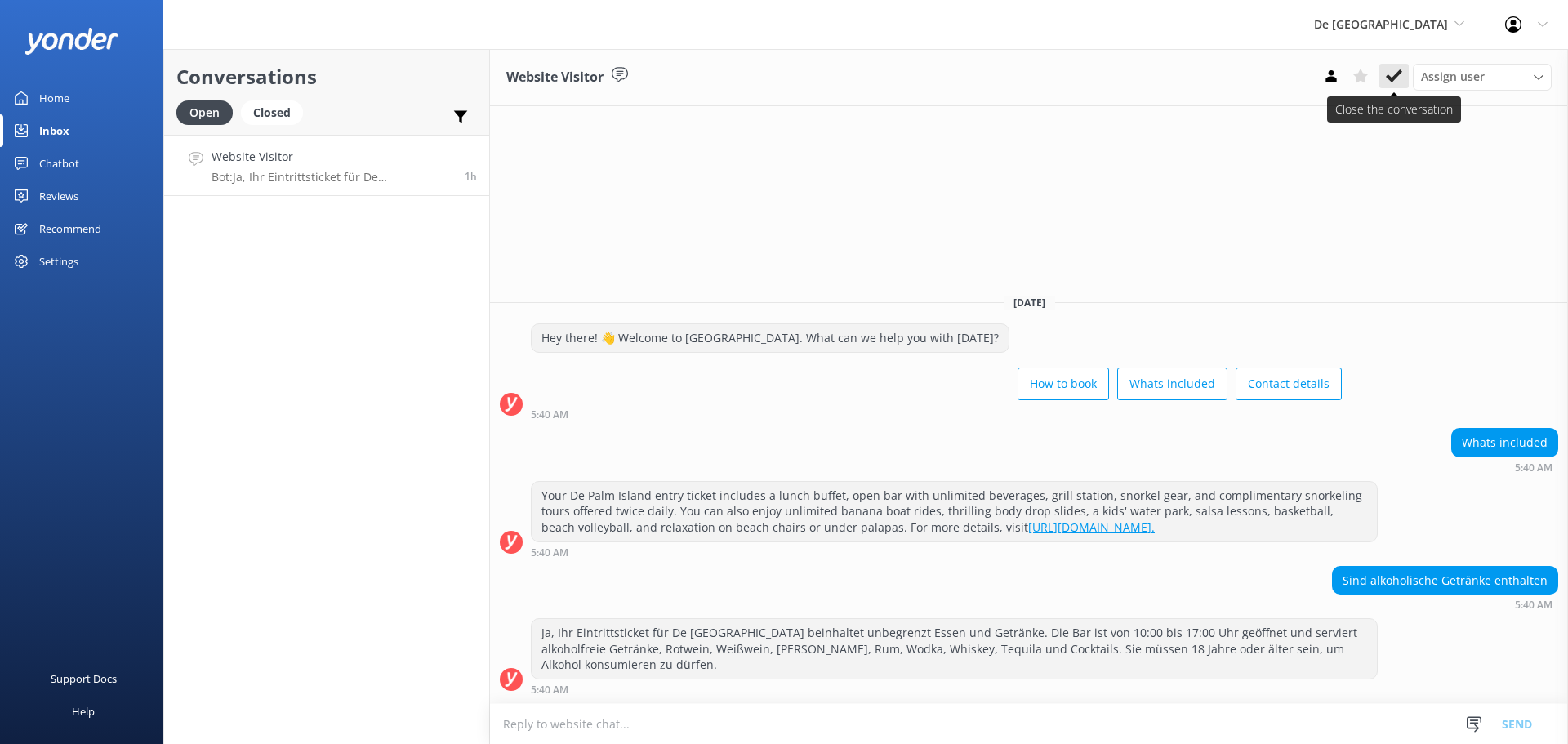
click at [1386, 74] on icon at bounding box center [1395, 76] width 16 height 16
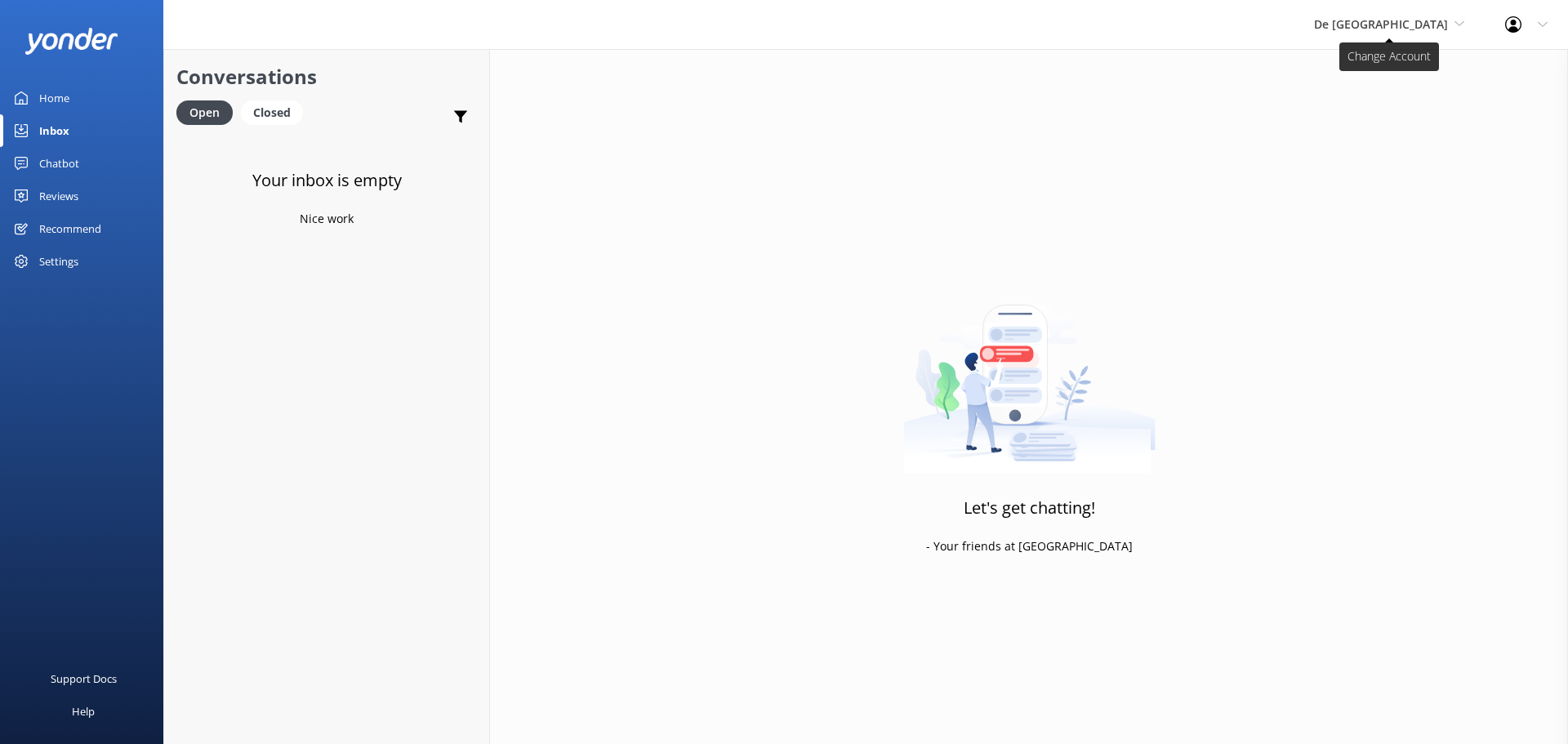
click at [1395, 31] on span "De [GEOGRAPHIC_DATA]" at bounding box center [1381, 24] width 134 height 16
click at [1396, 106] on link "Aruba's Activities Expert" at bounding box center [1375, 108] width 163 height 39
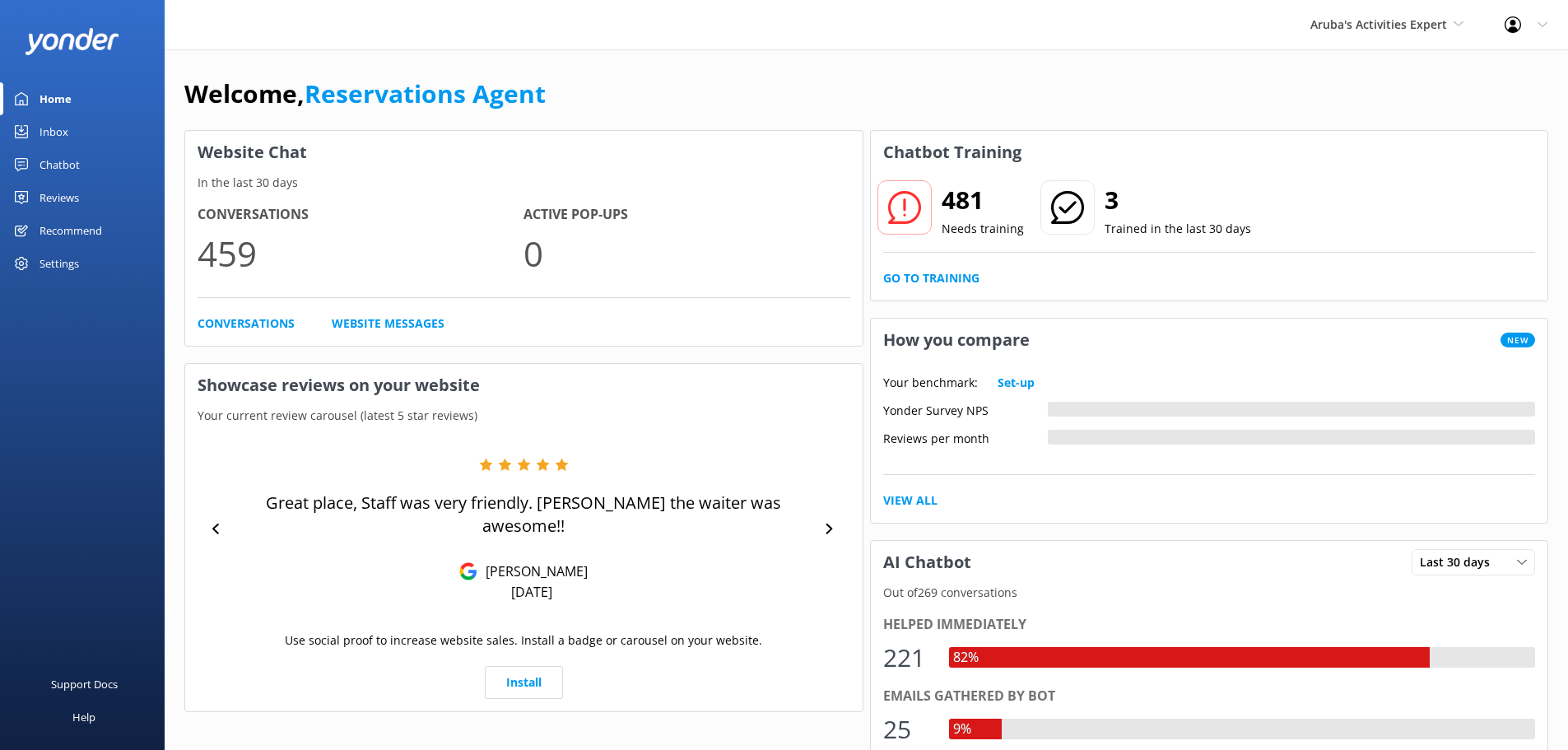
click at [69, 142] on link "Inbox" at bounding box center [82, 131] width 165 height 33
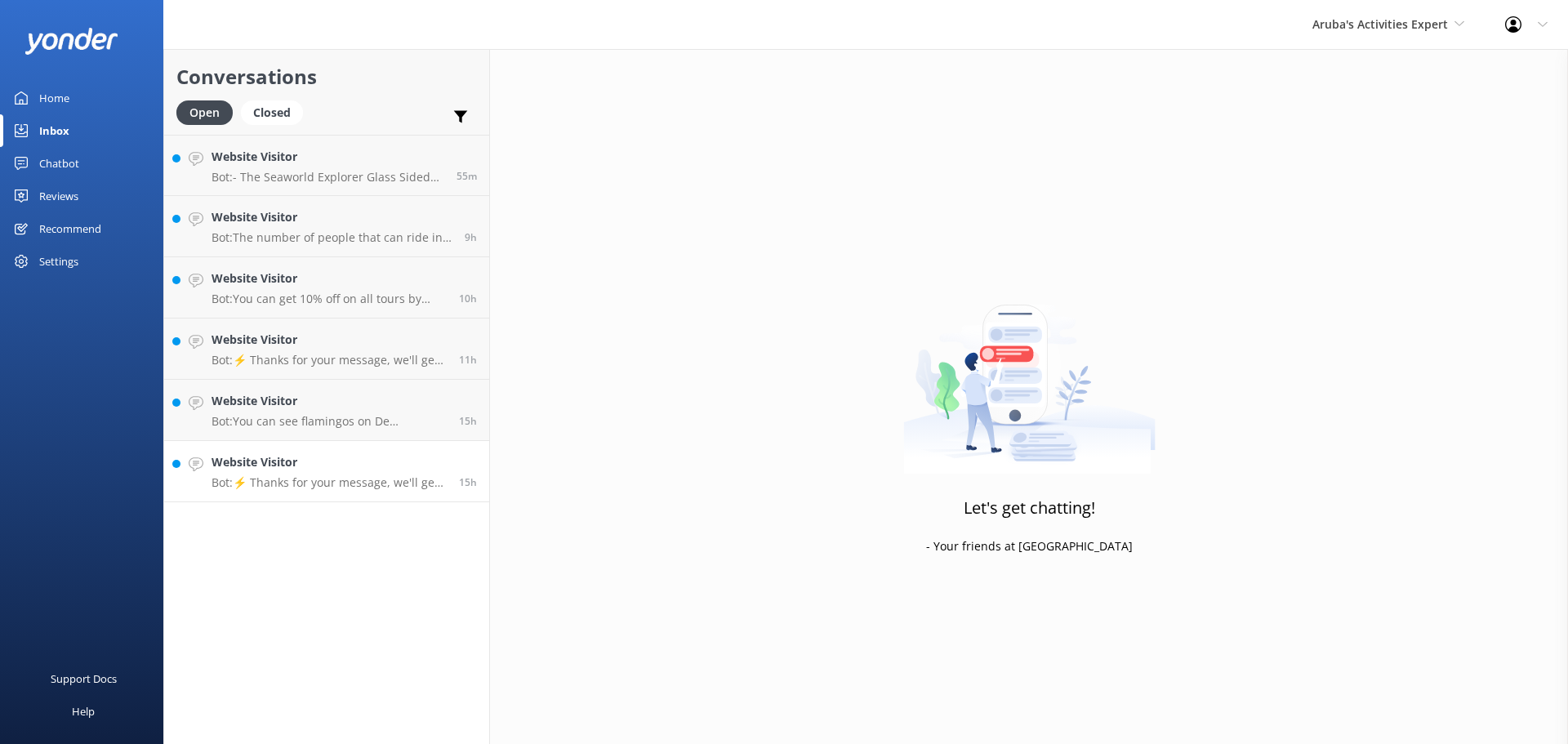
click at [356, 490] on link "Website Visitor Bot: ⚡ Thanks for your message, we'll get back to you as soon a…" at bounding box center [327, 471] width 325 height 61
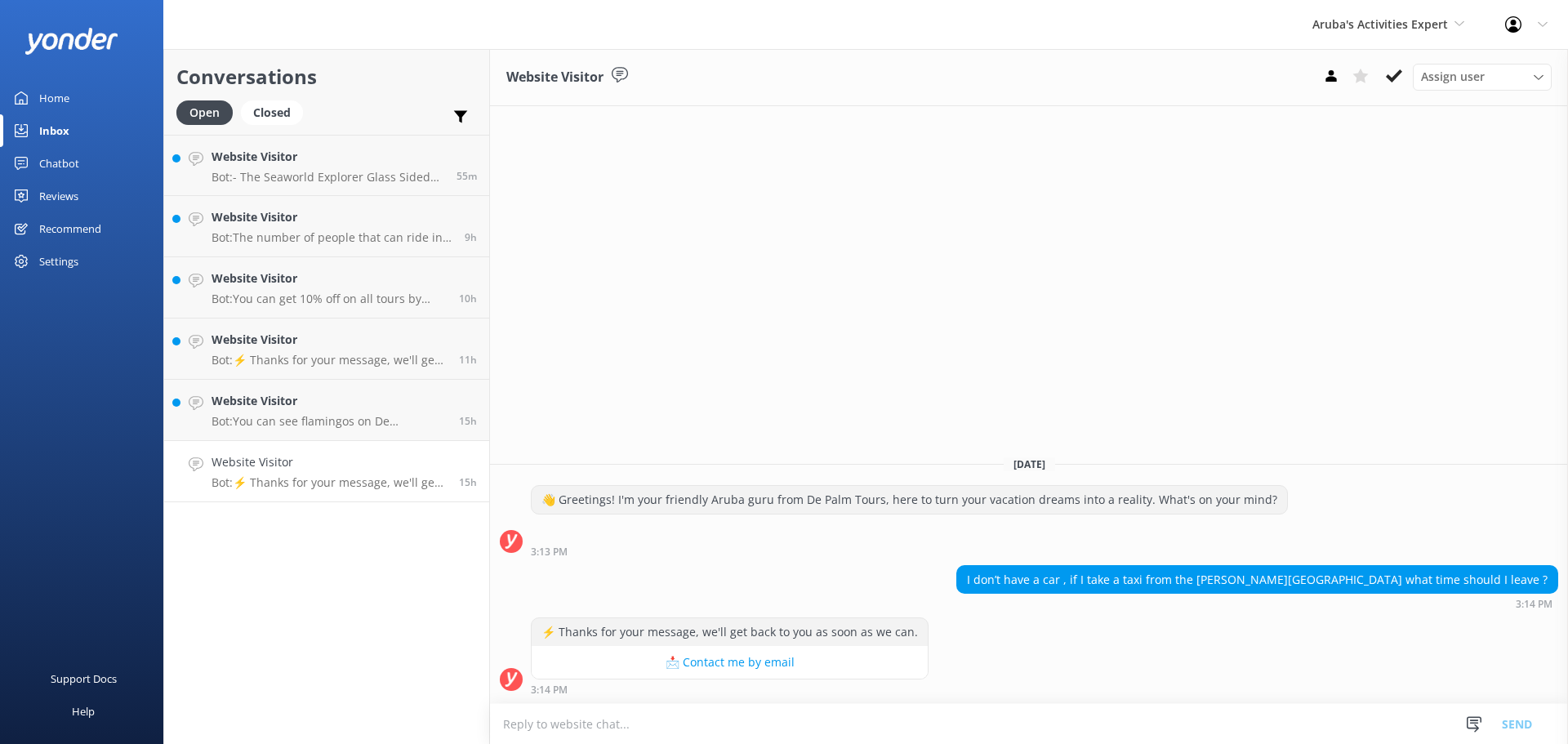
click at [888, 730] on textarea at bounding box center [1029, 724] width 1078 height 40
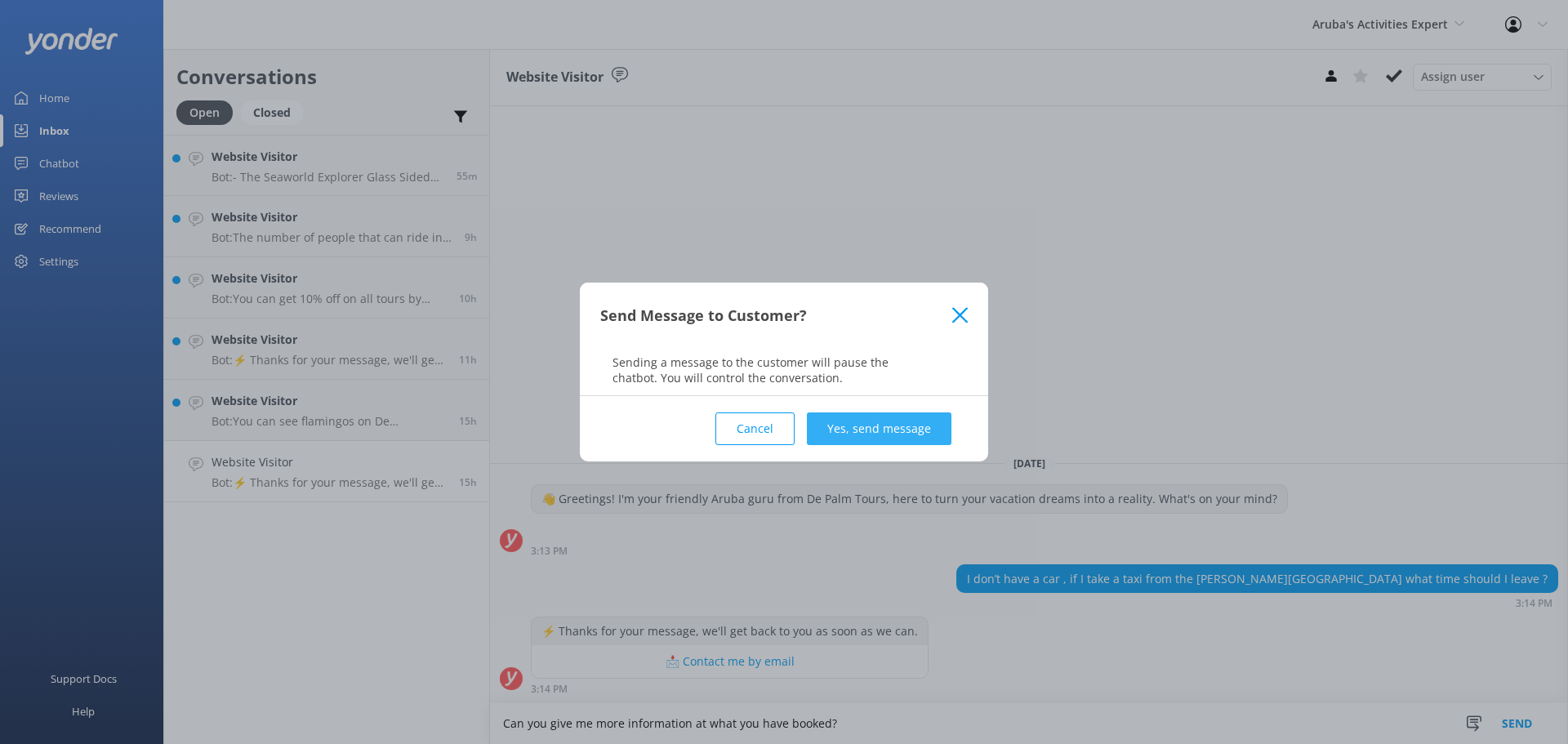
type textarea "Can you give me more information at what you have booked?"
click at [941, 437] on button "Yes, send message" at bounding box center [879, 429] width 145 height 33
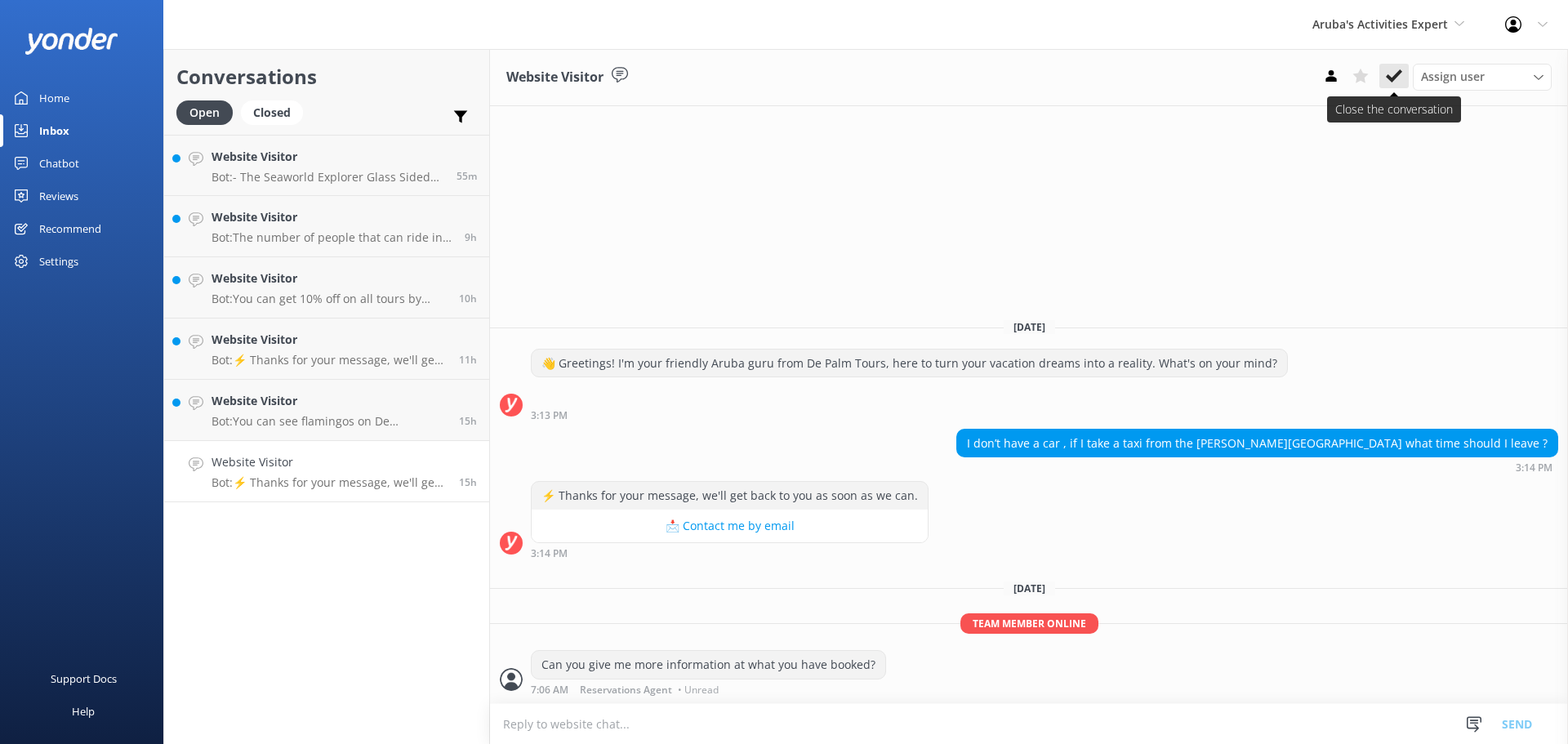
click at [1398, 75] on use at bounding box center [1395, 76] width 16 height 13
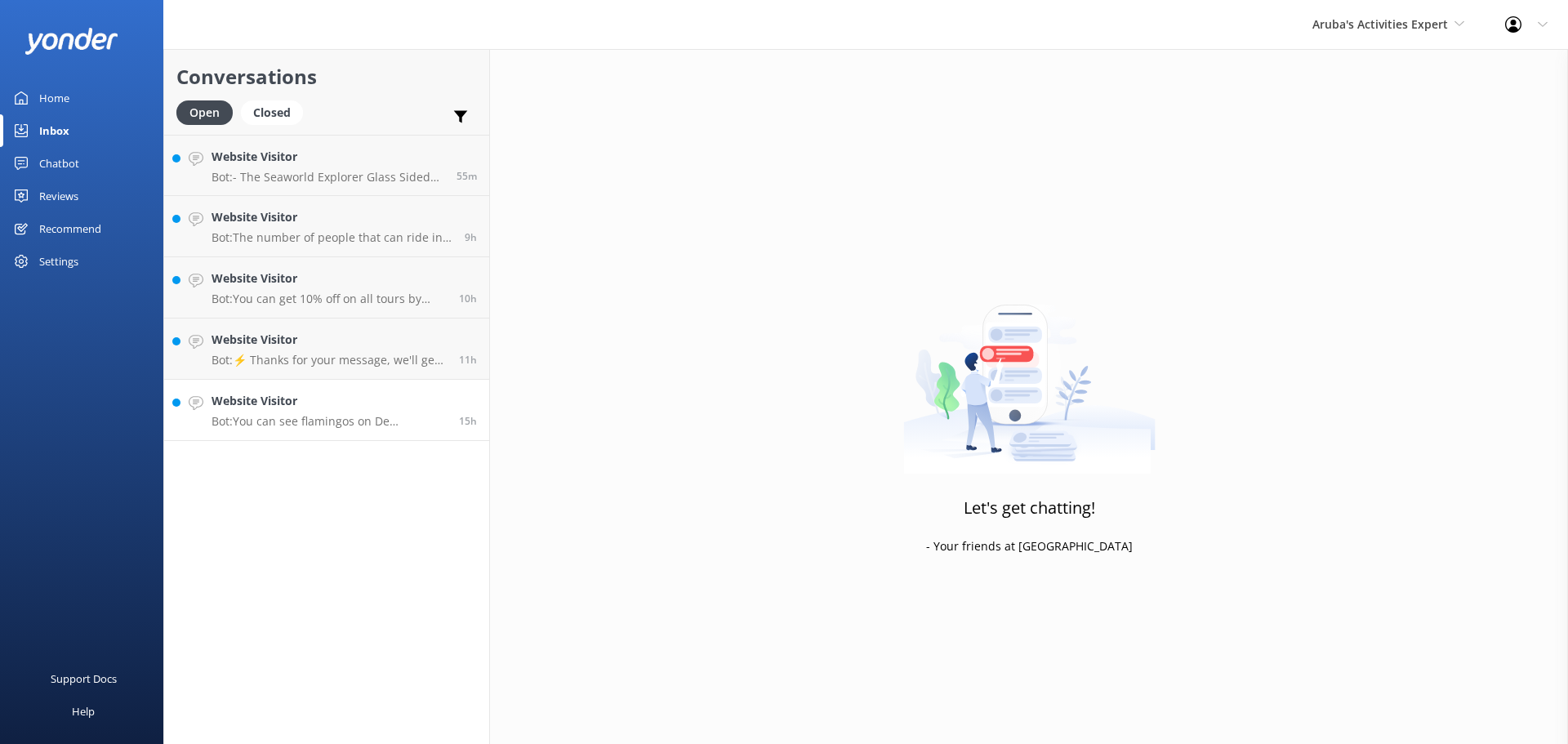
click at [299, 414] on p "Bot: You can see flamingos on De Palm Island. Guests with regular tickets can v…" at bounding box center [329, 421] width 235 height 15
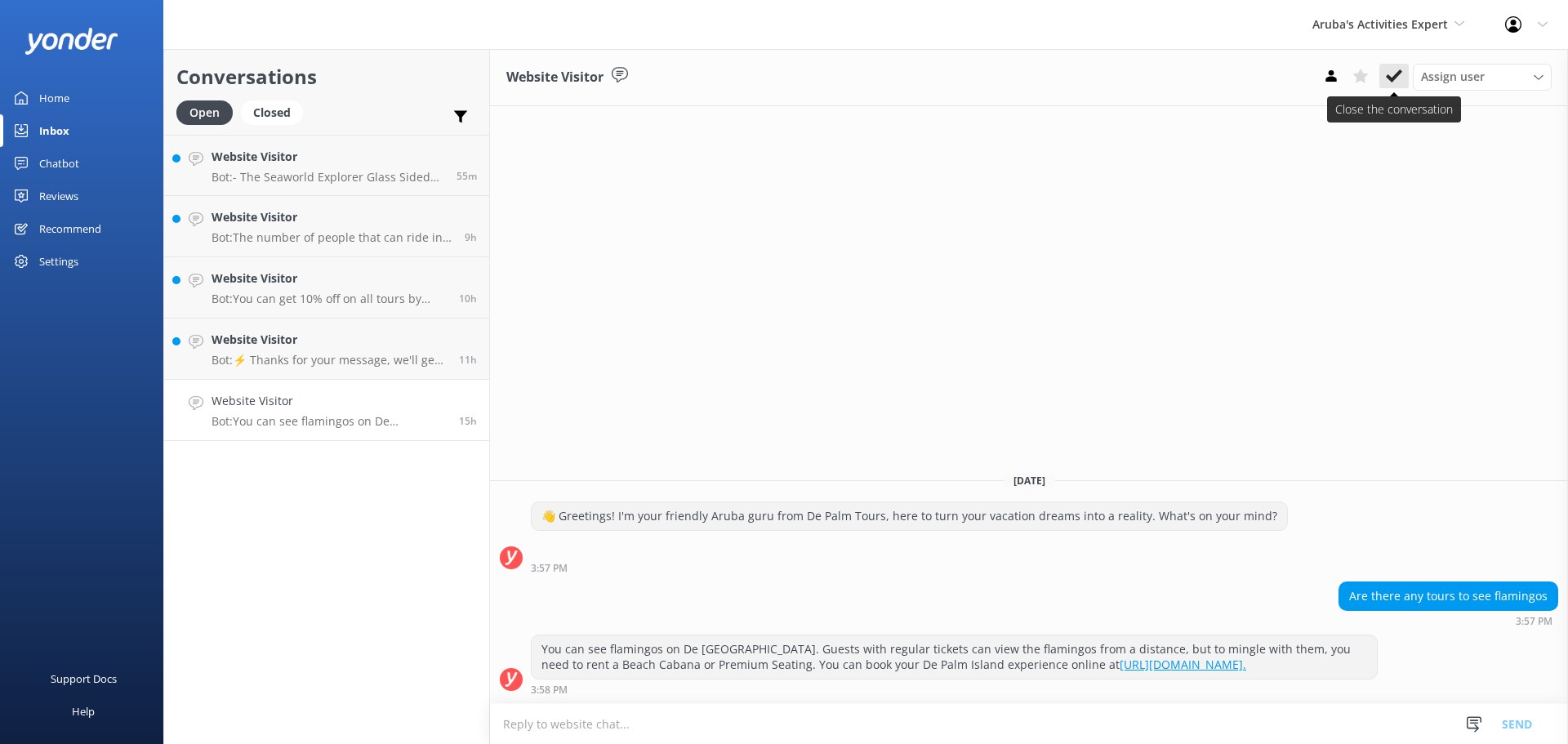
click at [1393, 80] on use at bounding box center [1395, 76] width 16 height 13
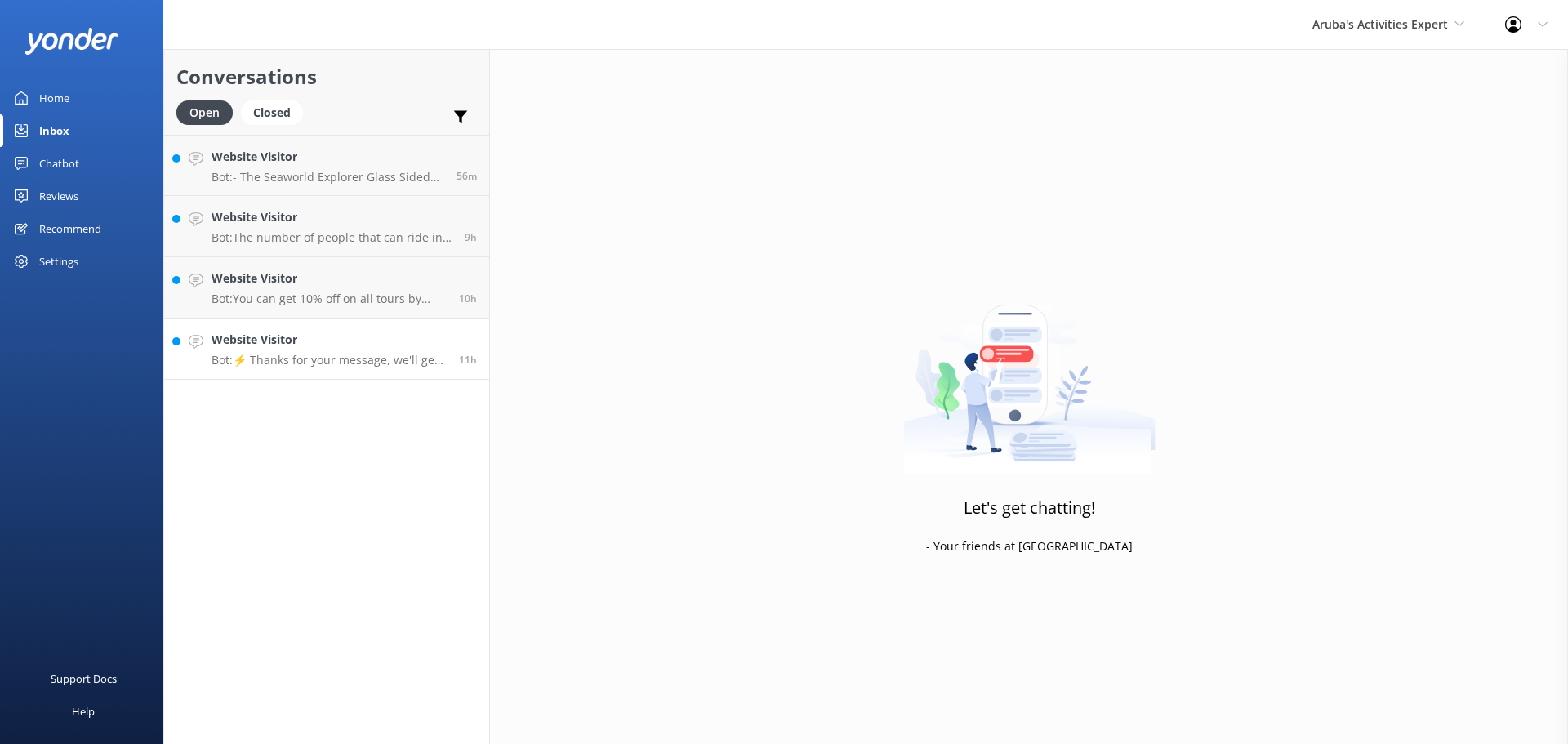
click at [376, 356] on p "Bot: ⚡ Thanks for your message, we'll get back to you as soon as we can." at bounding box center [329, 360] width 235 height 15
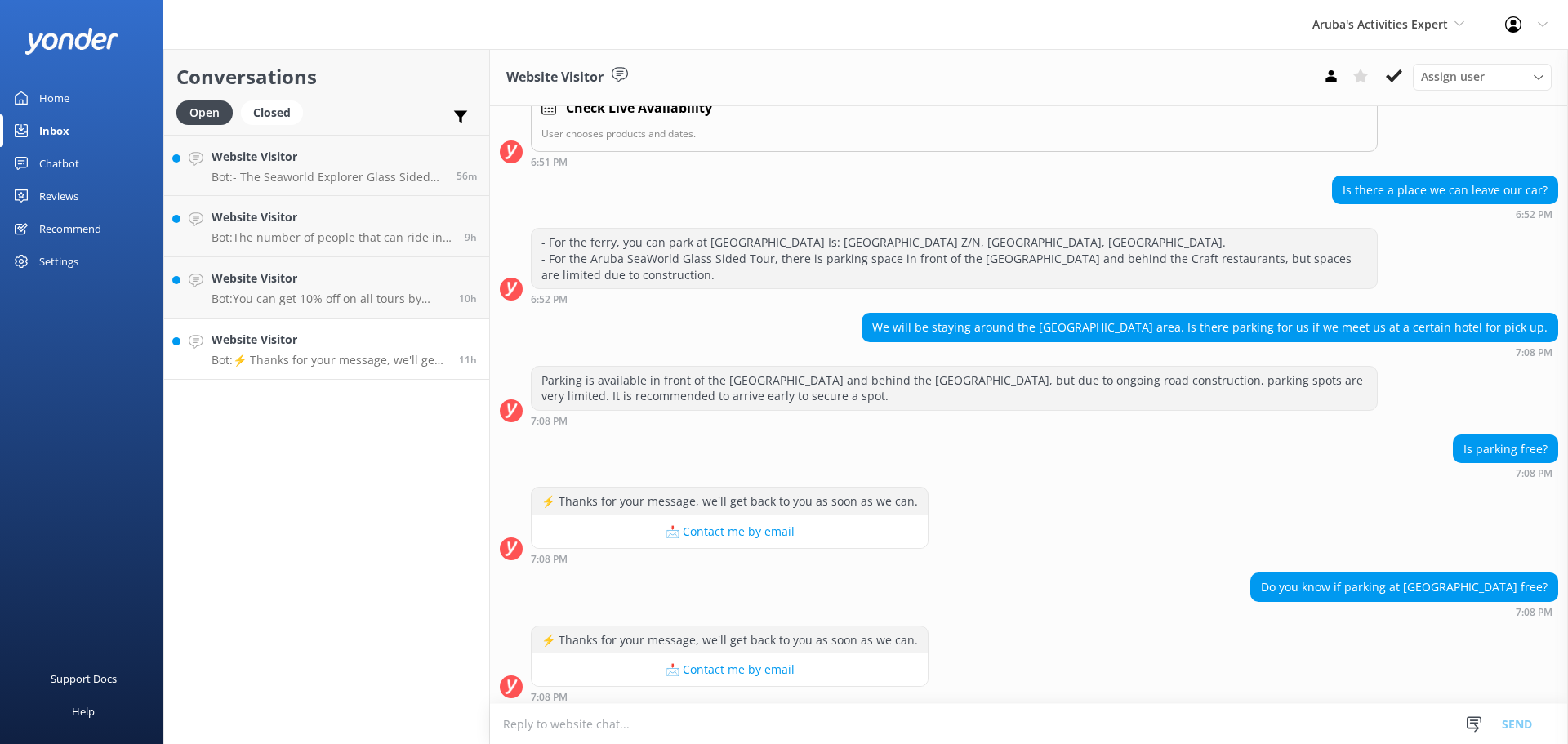
scroll to position [388, 0]
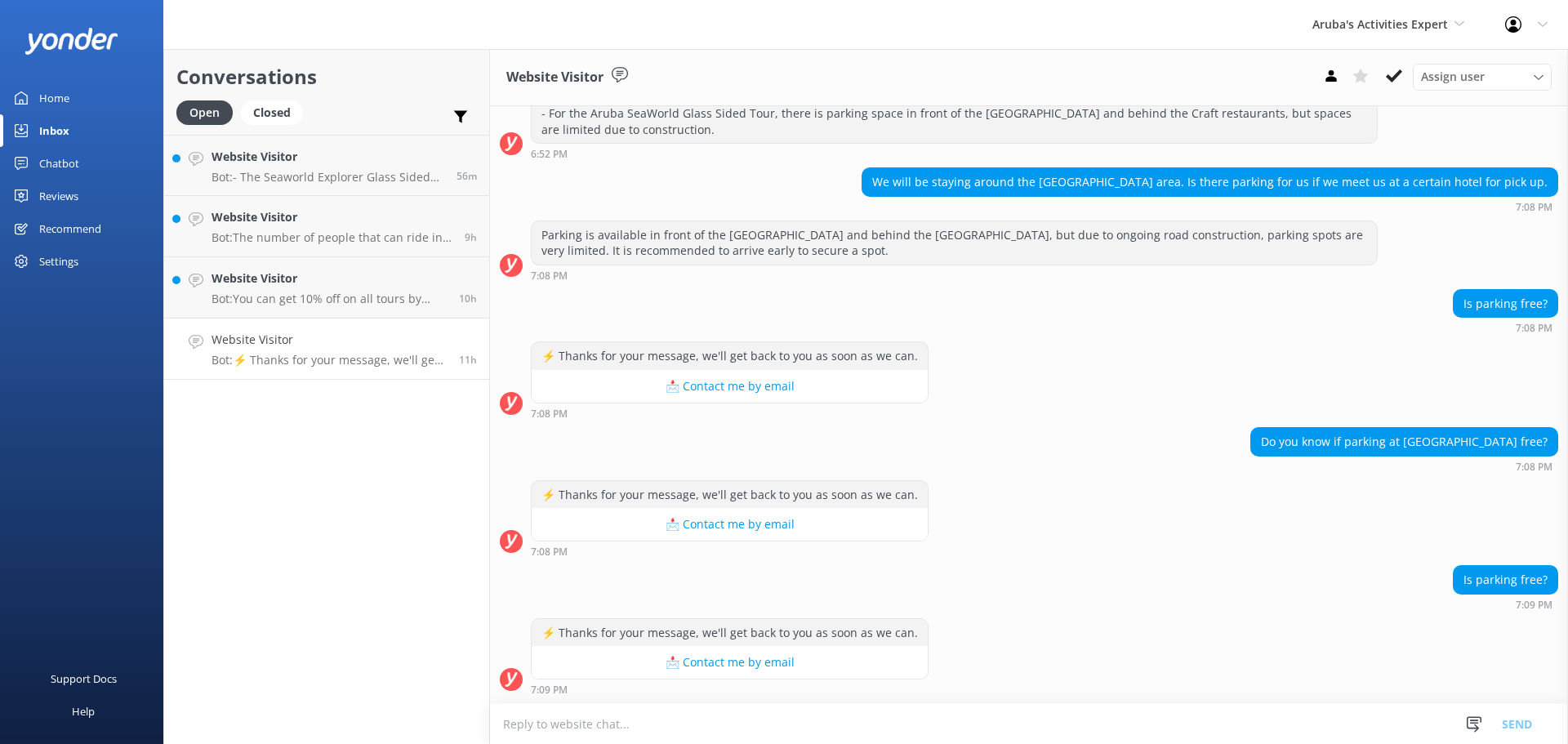
click at [1049, 730] on textarea at bounding box center [1029, 724] width 1078 height 40
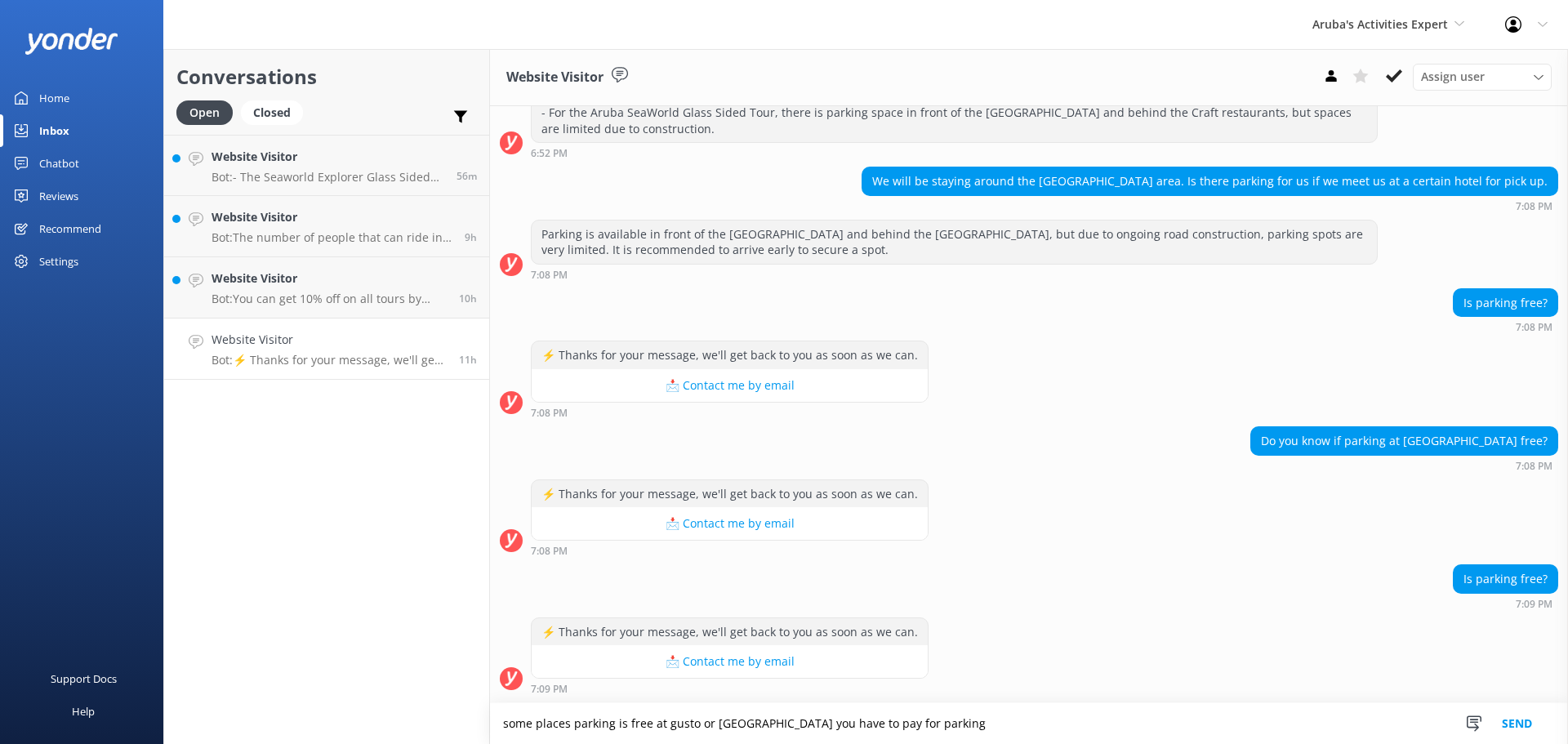
type textarea "some places parking is free at gusto or [GEOGRAPHIC_DATA] you have to pay for p…"
click at [1519, 738] on button "Send" at bounding box center [1517, 723] width 61 height 41
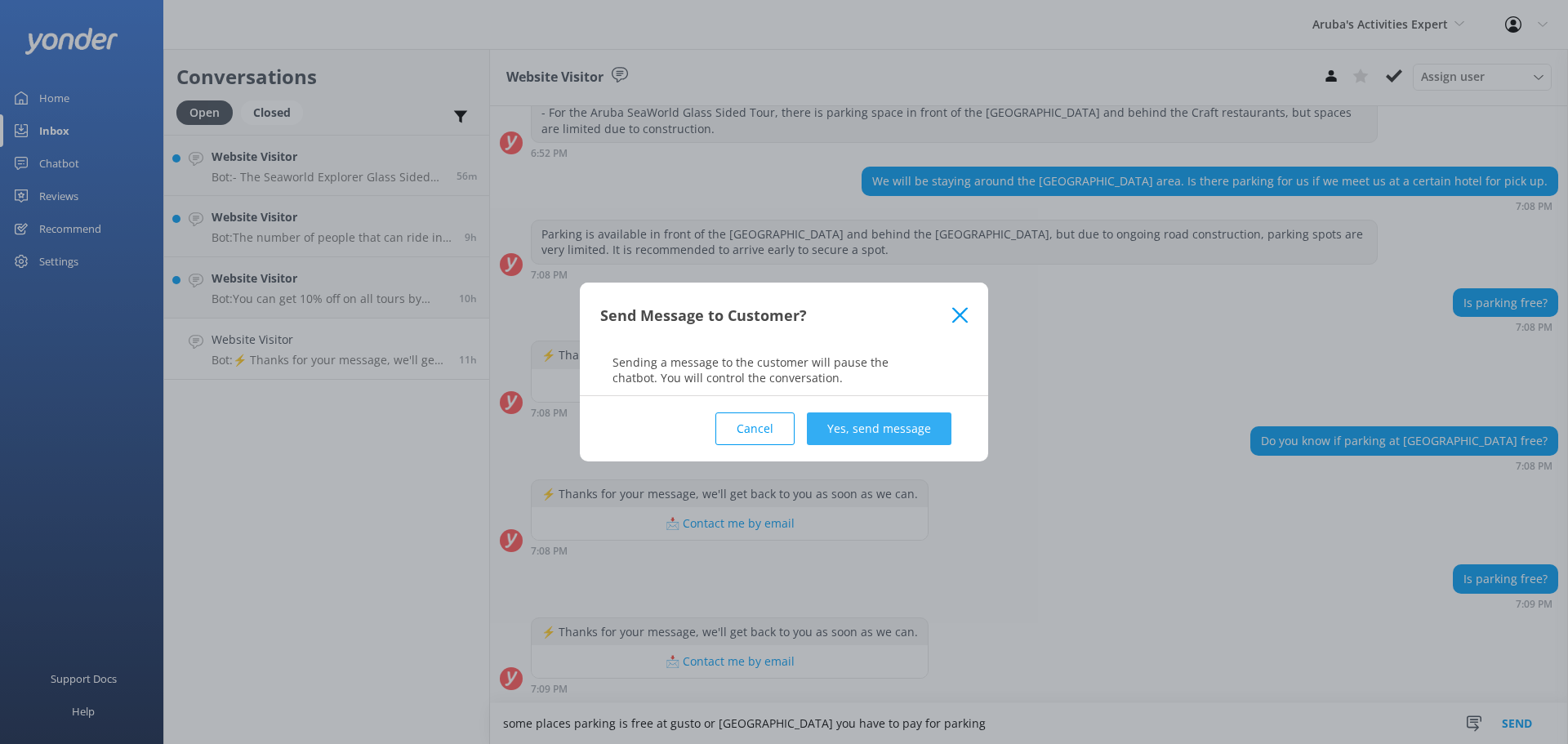
click at [829, 430] on button "Yes, send message" at bounding box center [879, 429] width 145 height 33
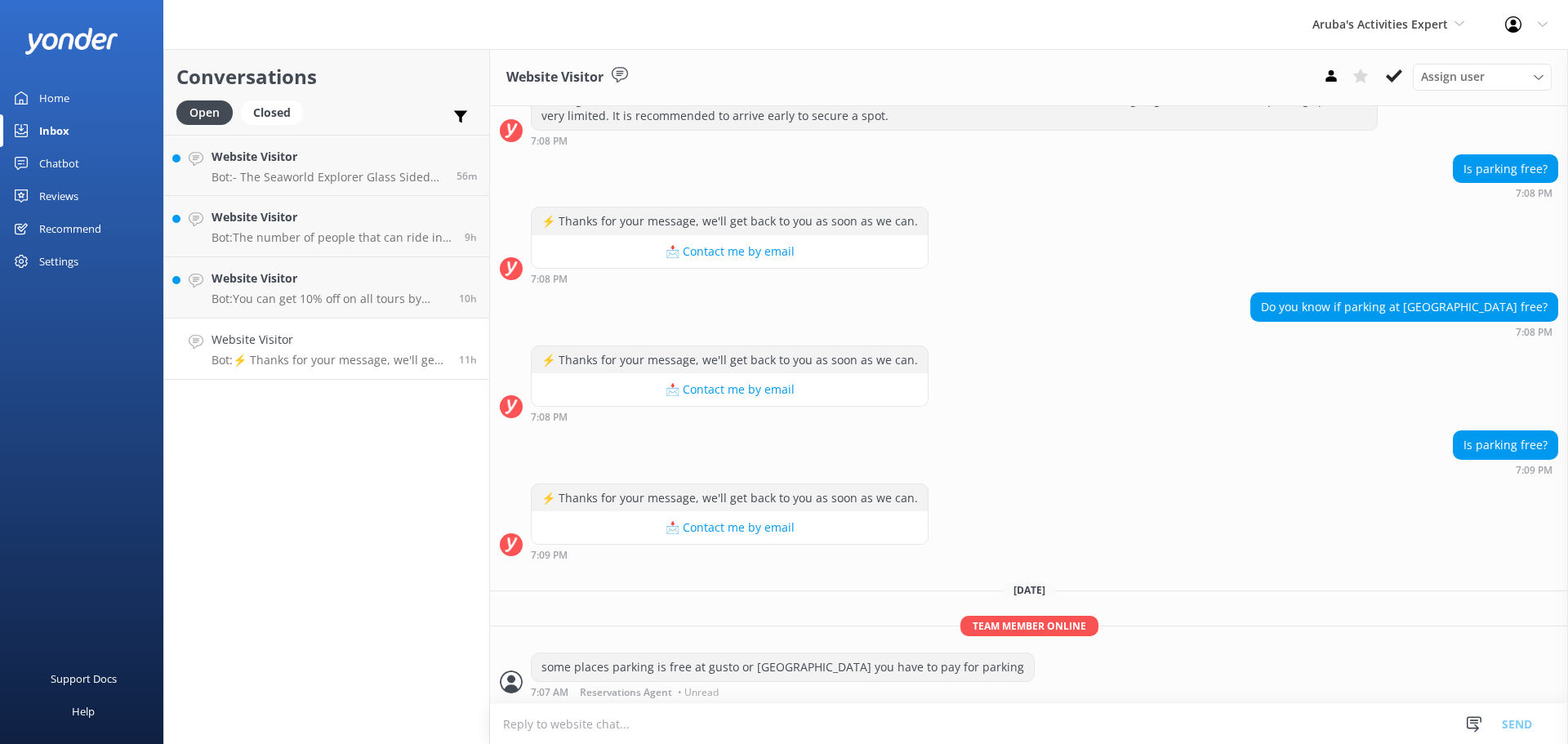
scroll to position [526, 0]
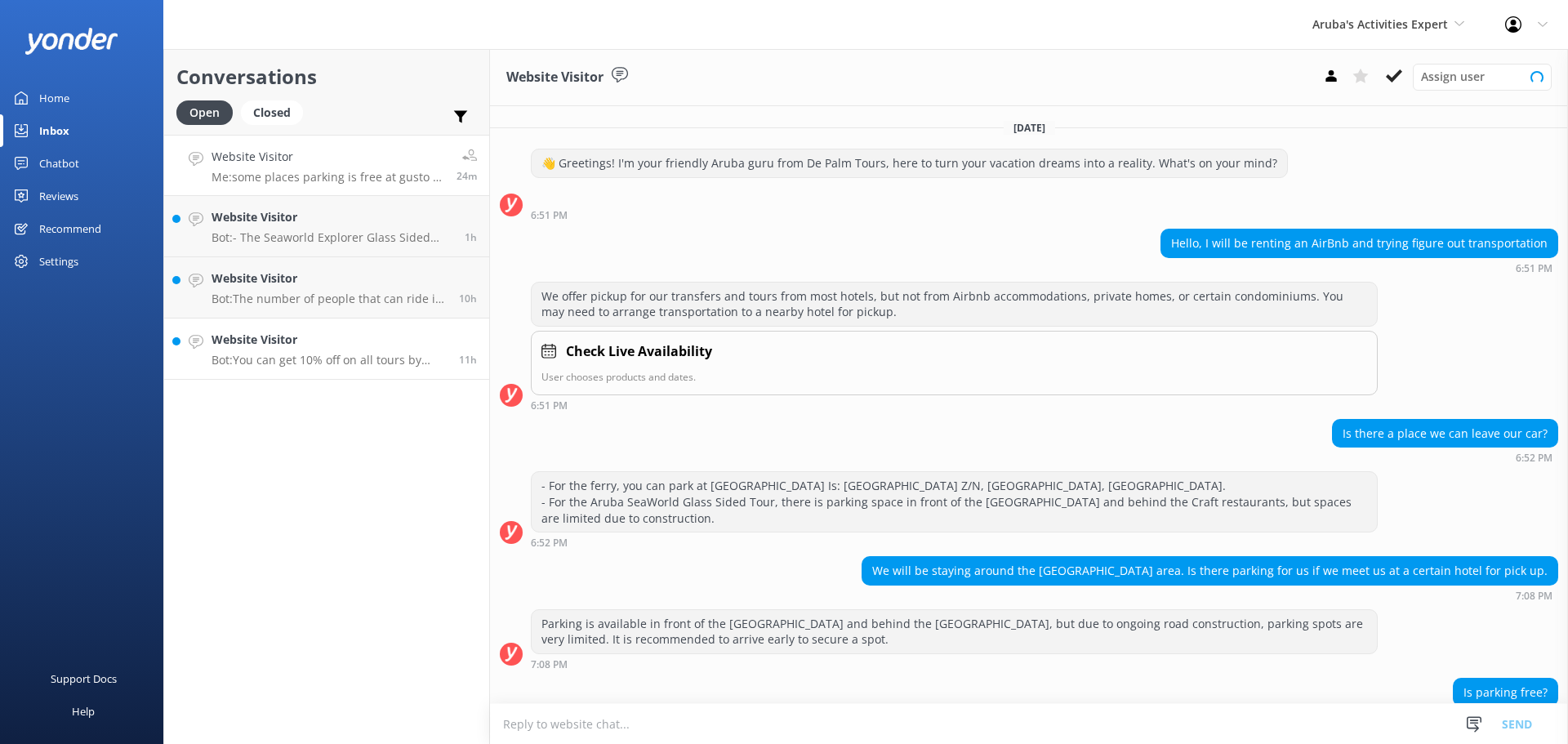
scroll to position [458, 0]
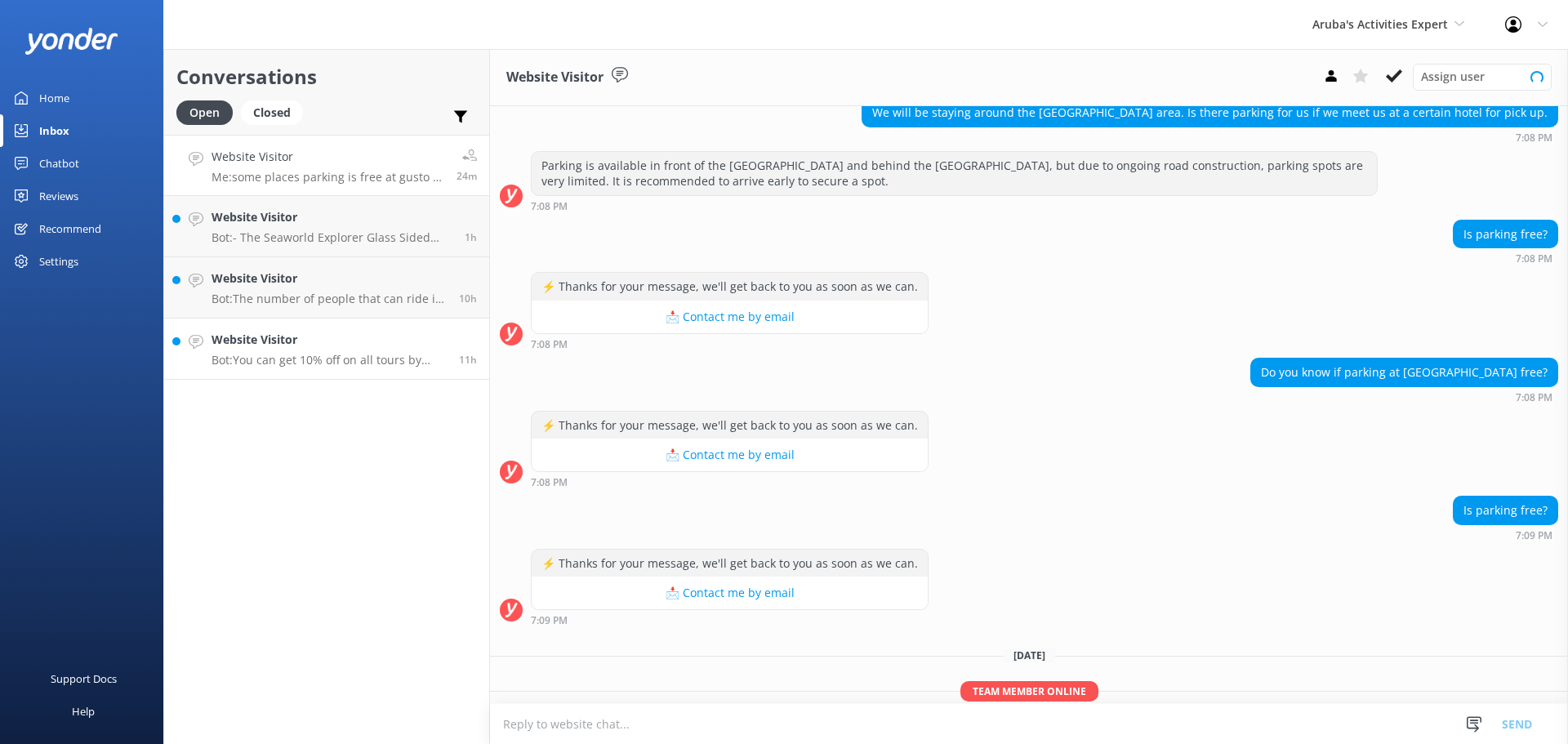
click at [306, 343] on h4 "Website Visitor" at bounding box center [329, 340] width 235 height 18
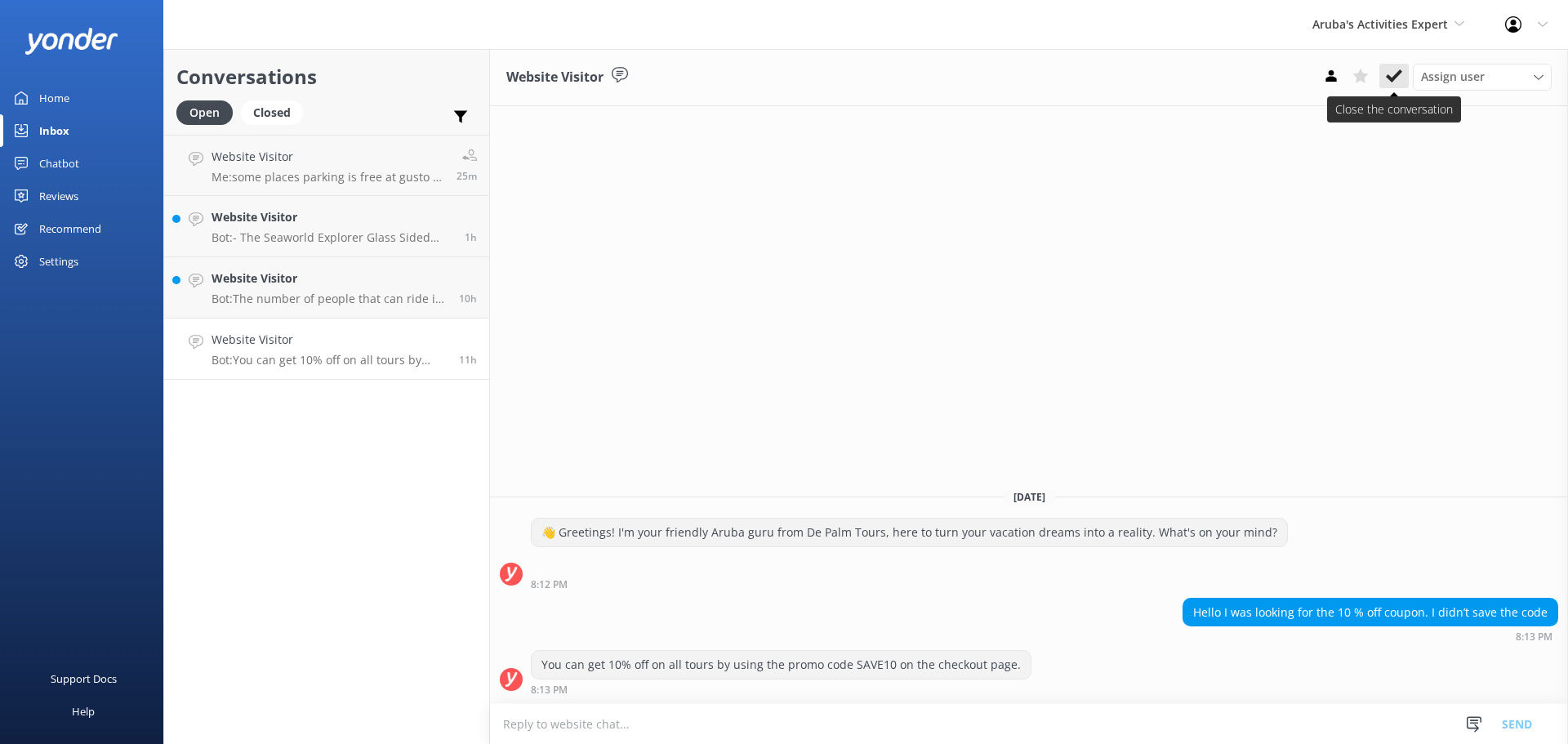
click at [1399, 79] on icon at bounding box center [1395, 76] width 16 height 16
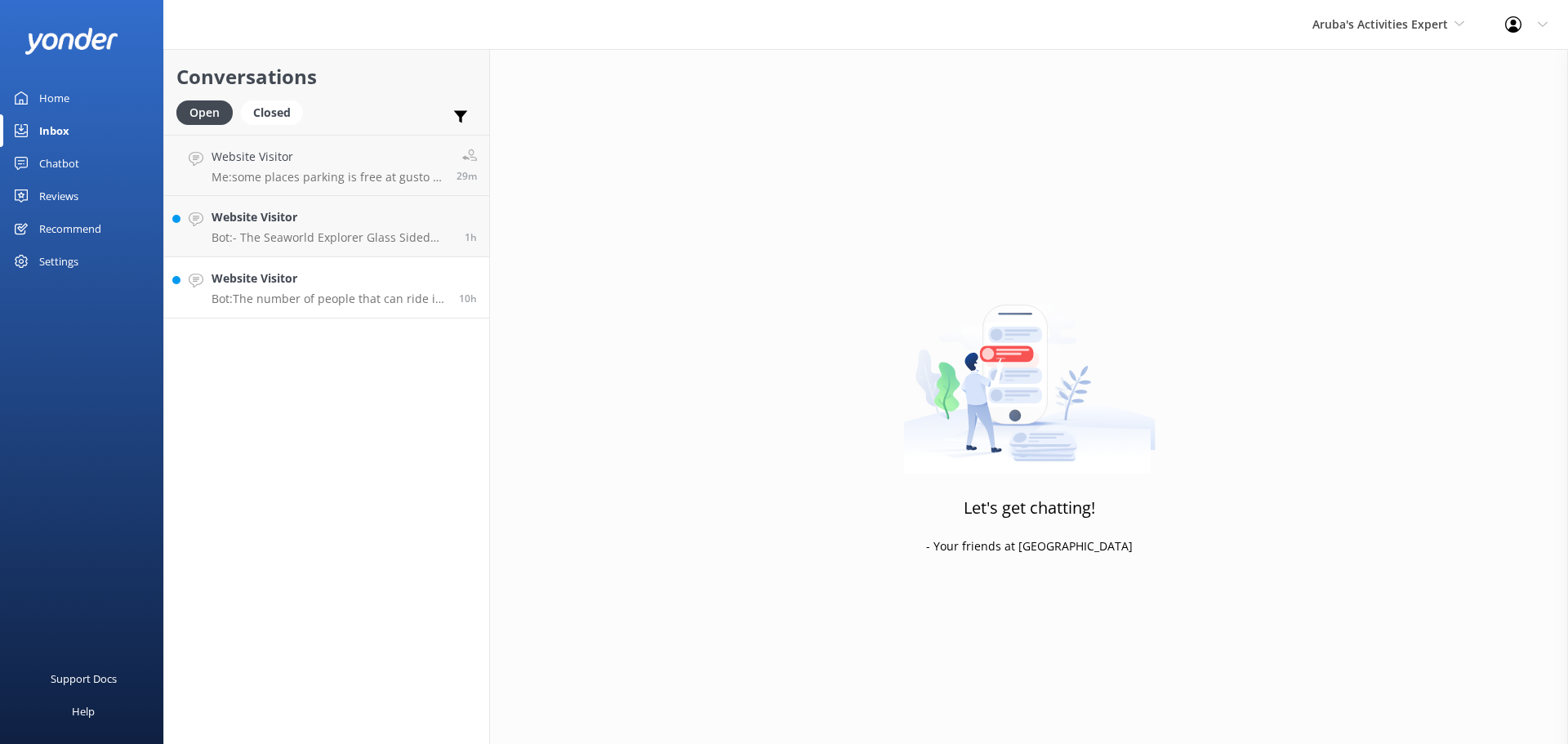
click at [282, 293] on p "Bot: The number of people that can ride in one Jeep tour depends on the specifi…" at bounding box center [329, 299] width 235 height 15
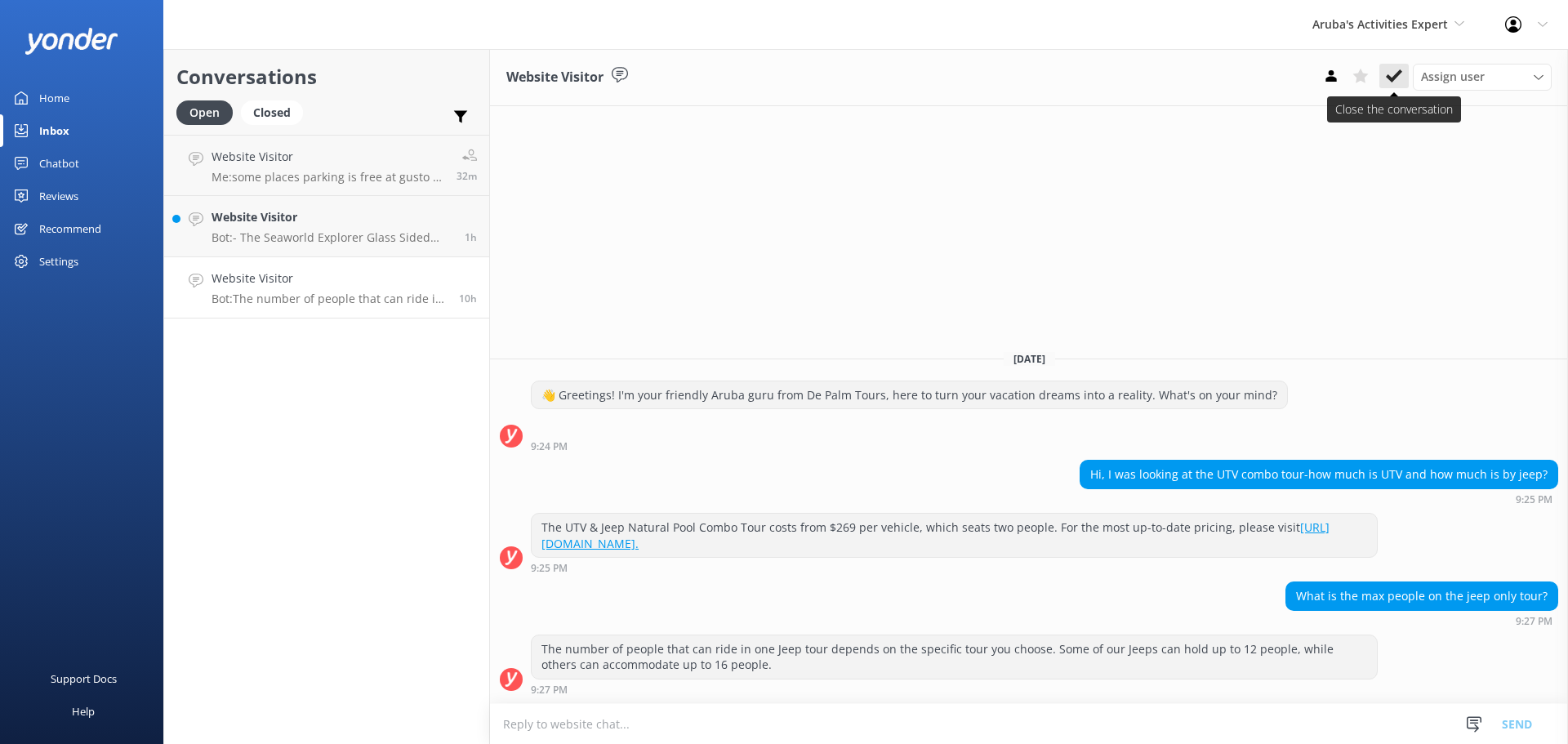
click at [1395, 73] on icon at bounding box center [1395, 76] width 16 height 16
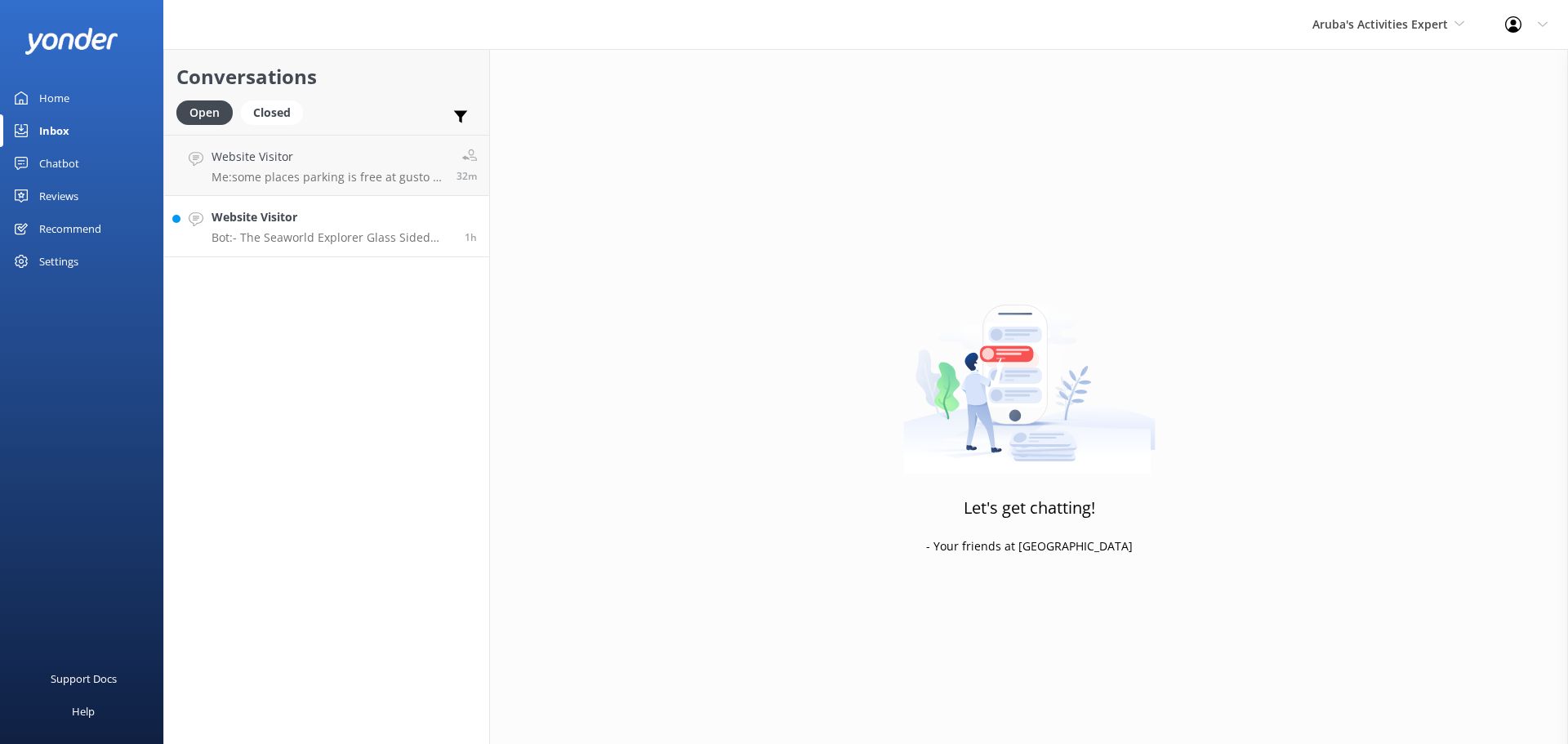
click at [314, 242] on p "Bot: - The Seaworld Explorer Glass Sided Boat Tour offers a 1.5-hour journey ex…" at bounding box center [332, 238] width 241 height 15
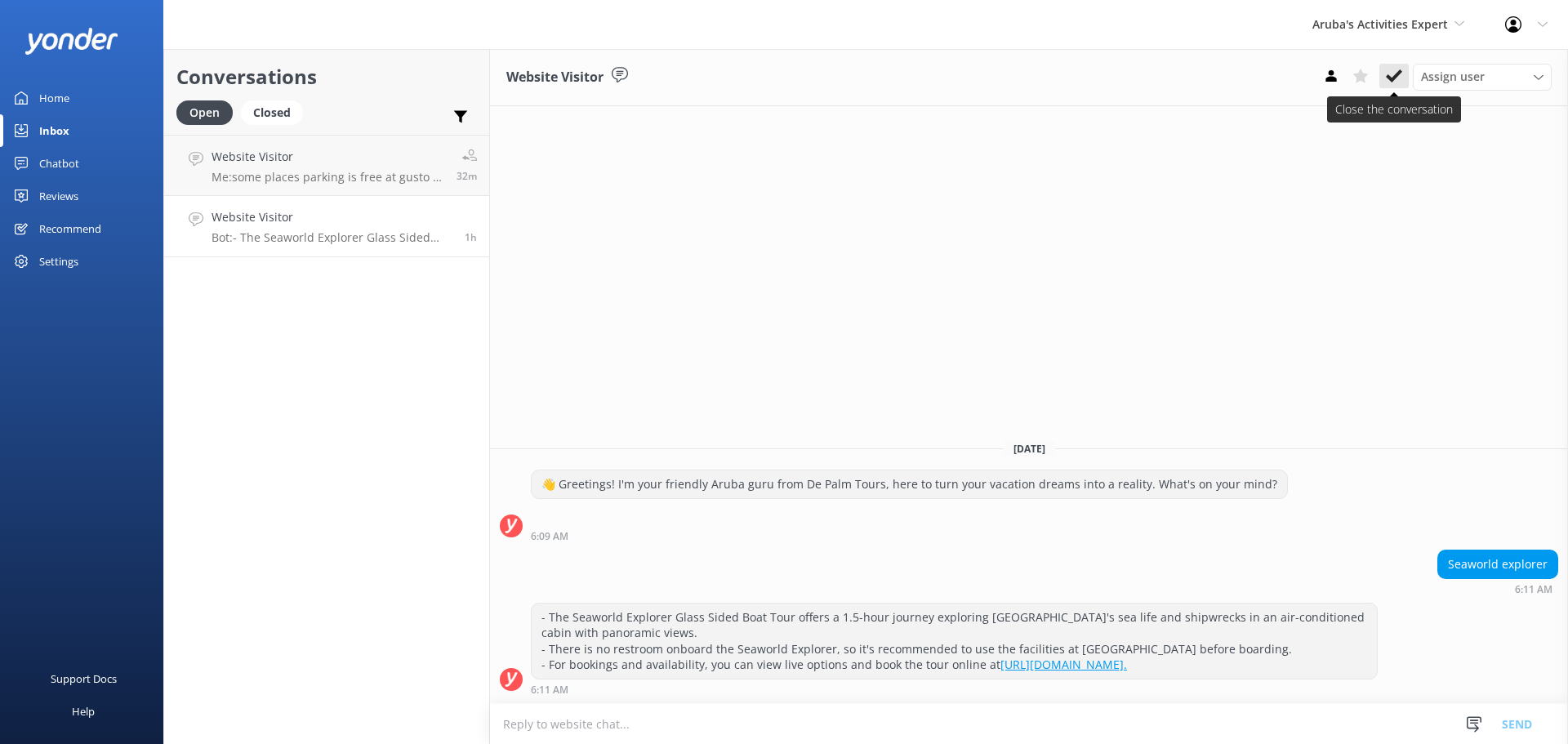
click at [1395, 74] on icon at bounding box center [1395, 76] width 16 height 16
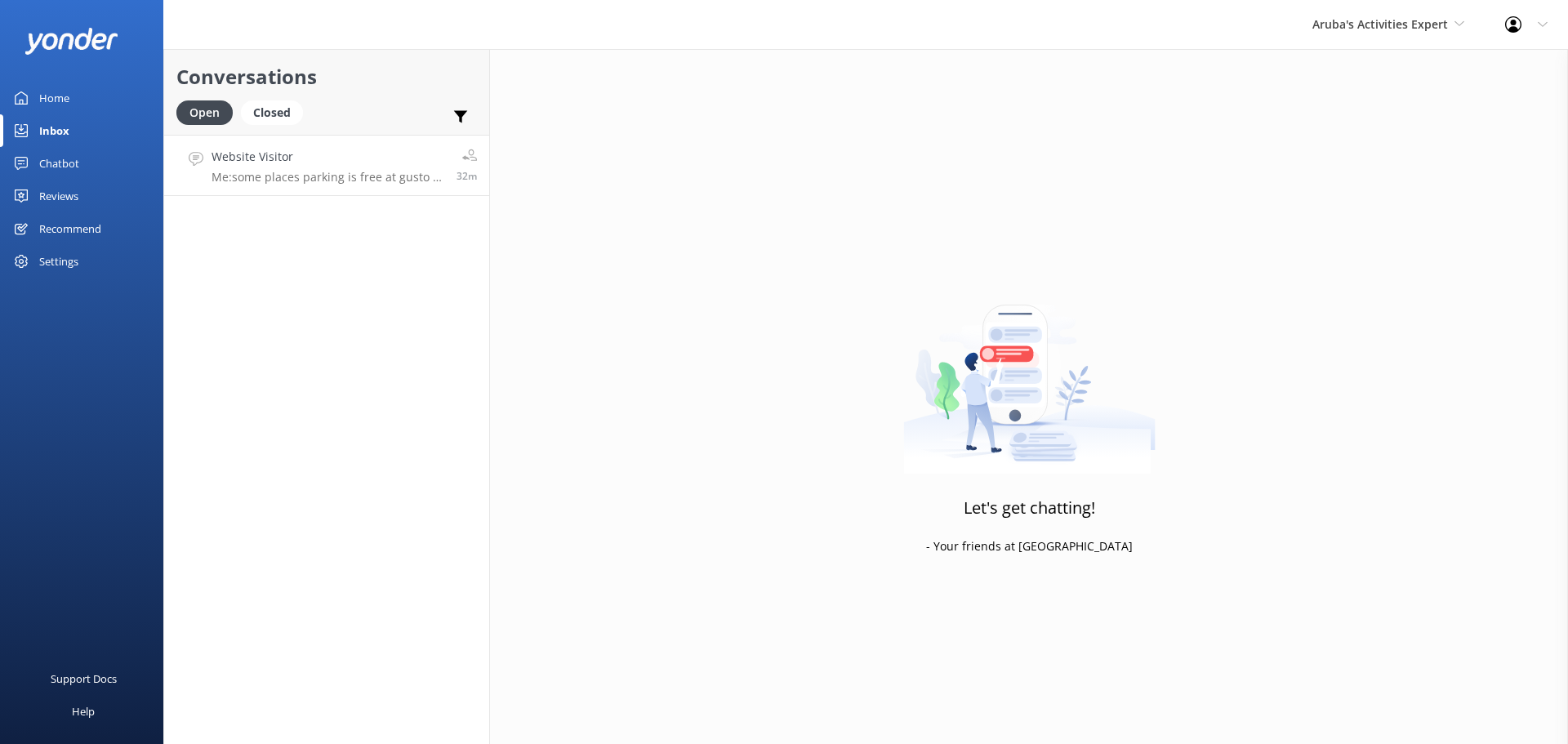
click at [324, 189] on link "Website Visitor Me: some places parking is free at gusto or [GEOGRAPHIC_DATA] y…" at bounding box center [327, 165] width 325 height 61
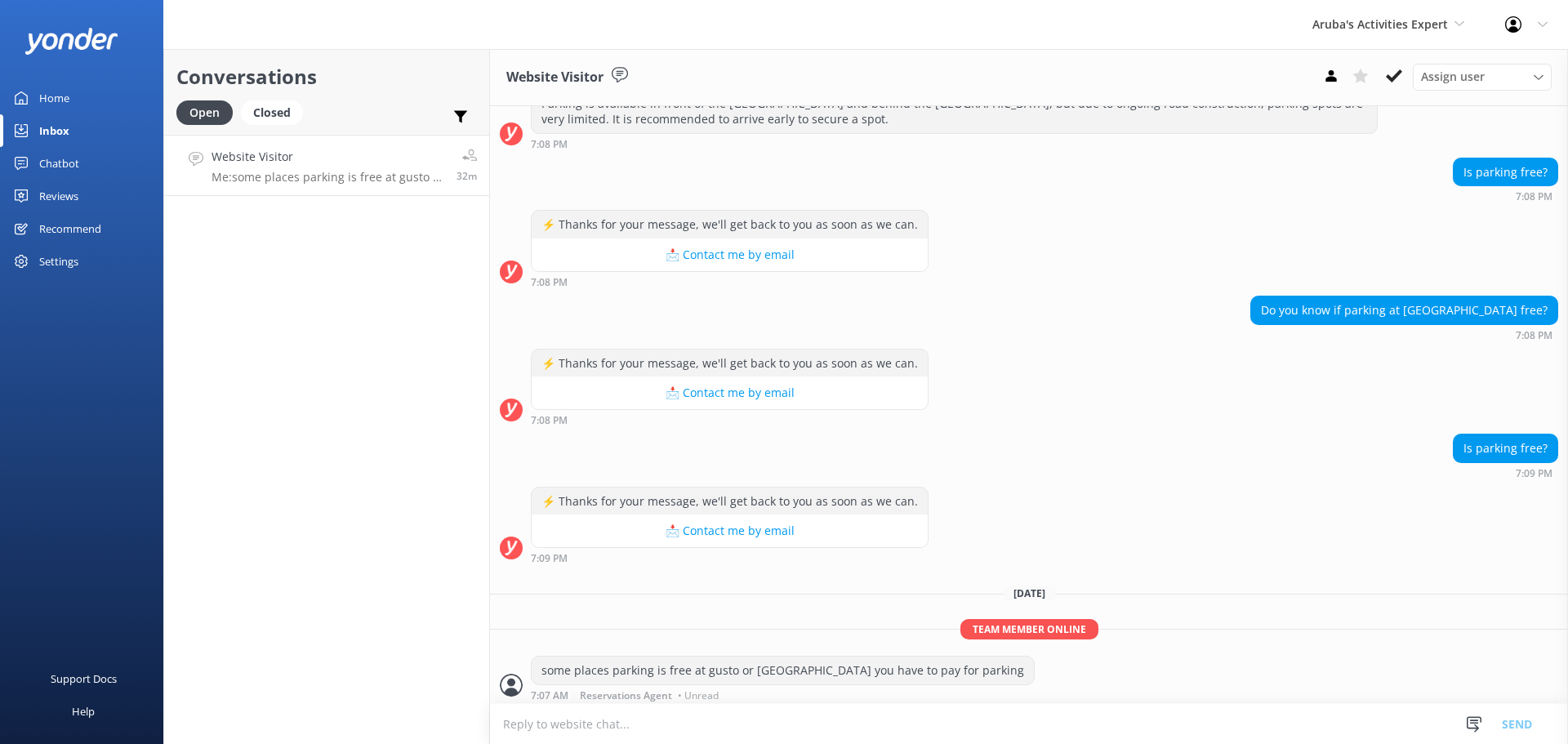
scroll to position [526, 0]
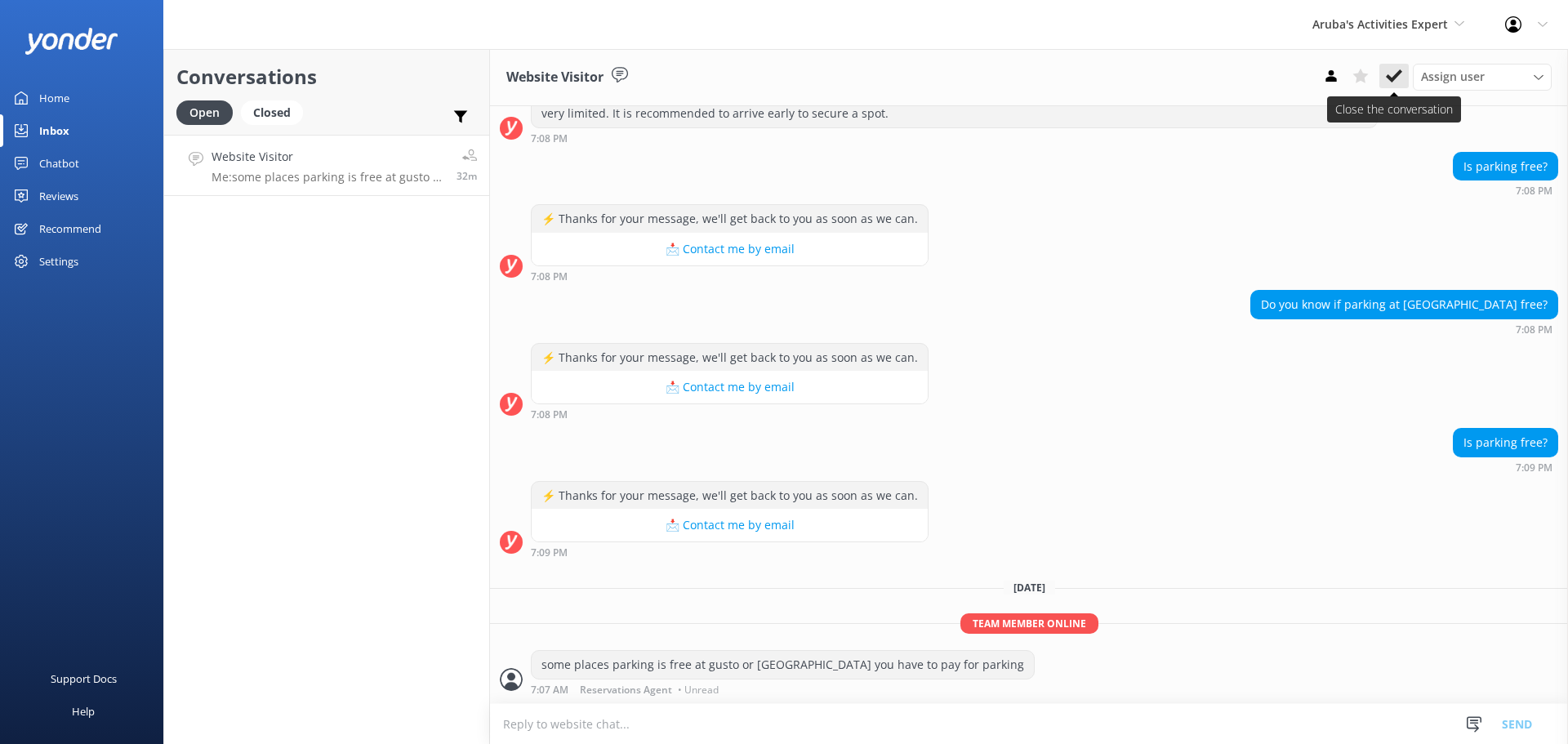
click at [1387, 79] on icon at bounding box center [1395, 76] width 16 height 16
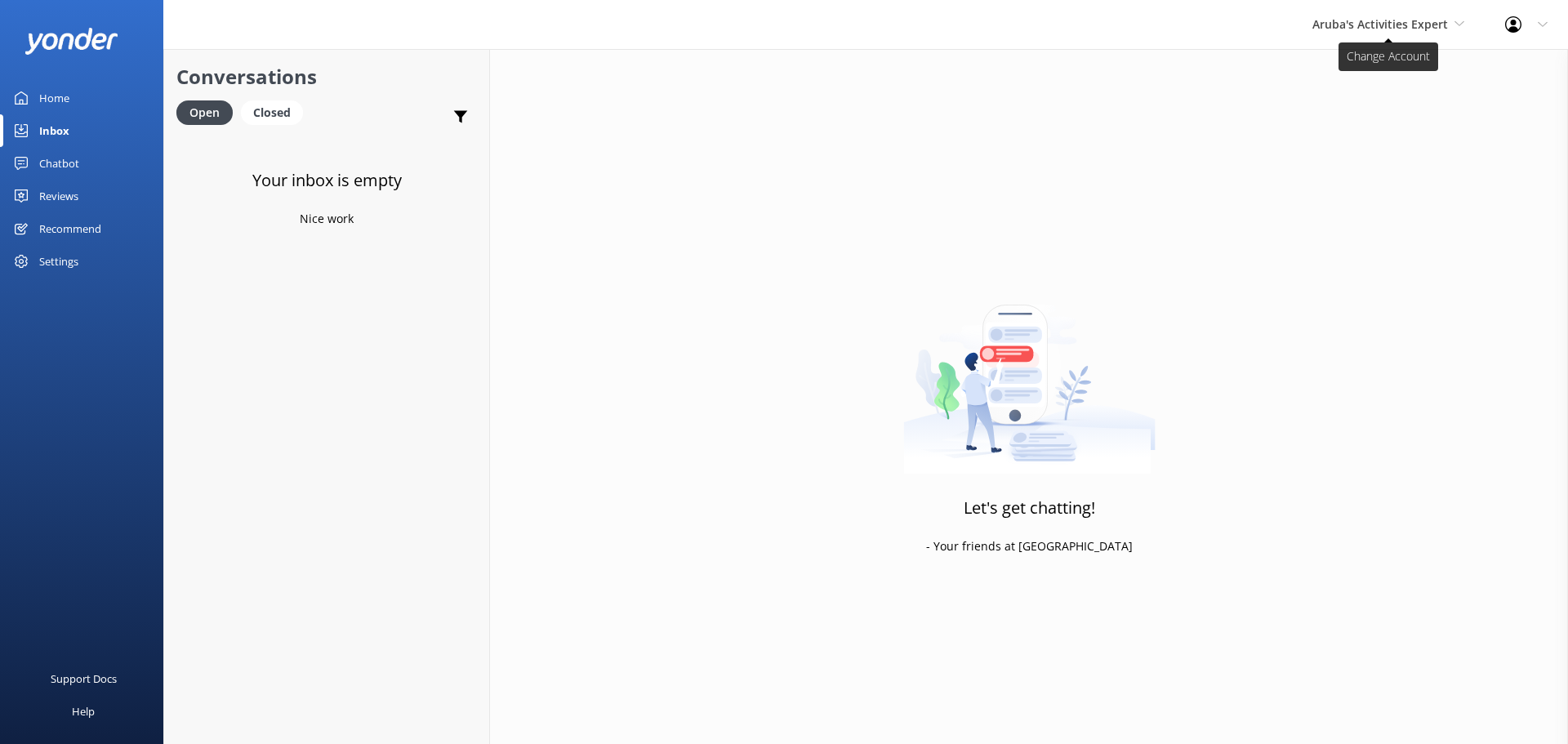
click at [1364, 31] on span "Aruba's Activities Expert" at bounding box center [1380, 24] width 136 height 16
click at [1353, 154] on link "The Captain" at bounding box center [1374, 147] width 163 height 39
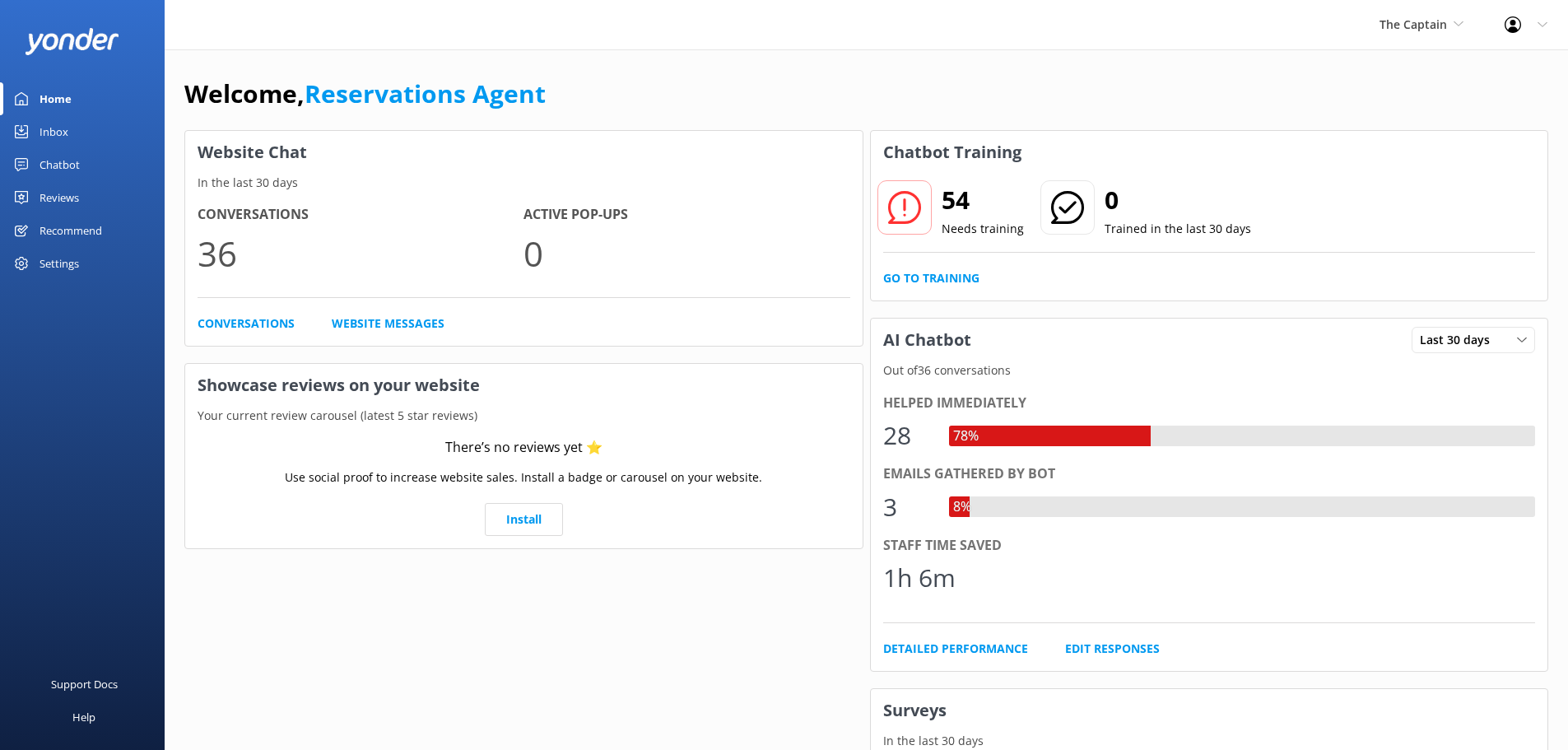
click at [60, 131] on div "Inbox" at bounding box center [53, 131] width 28 height 33
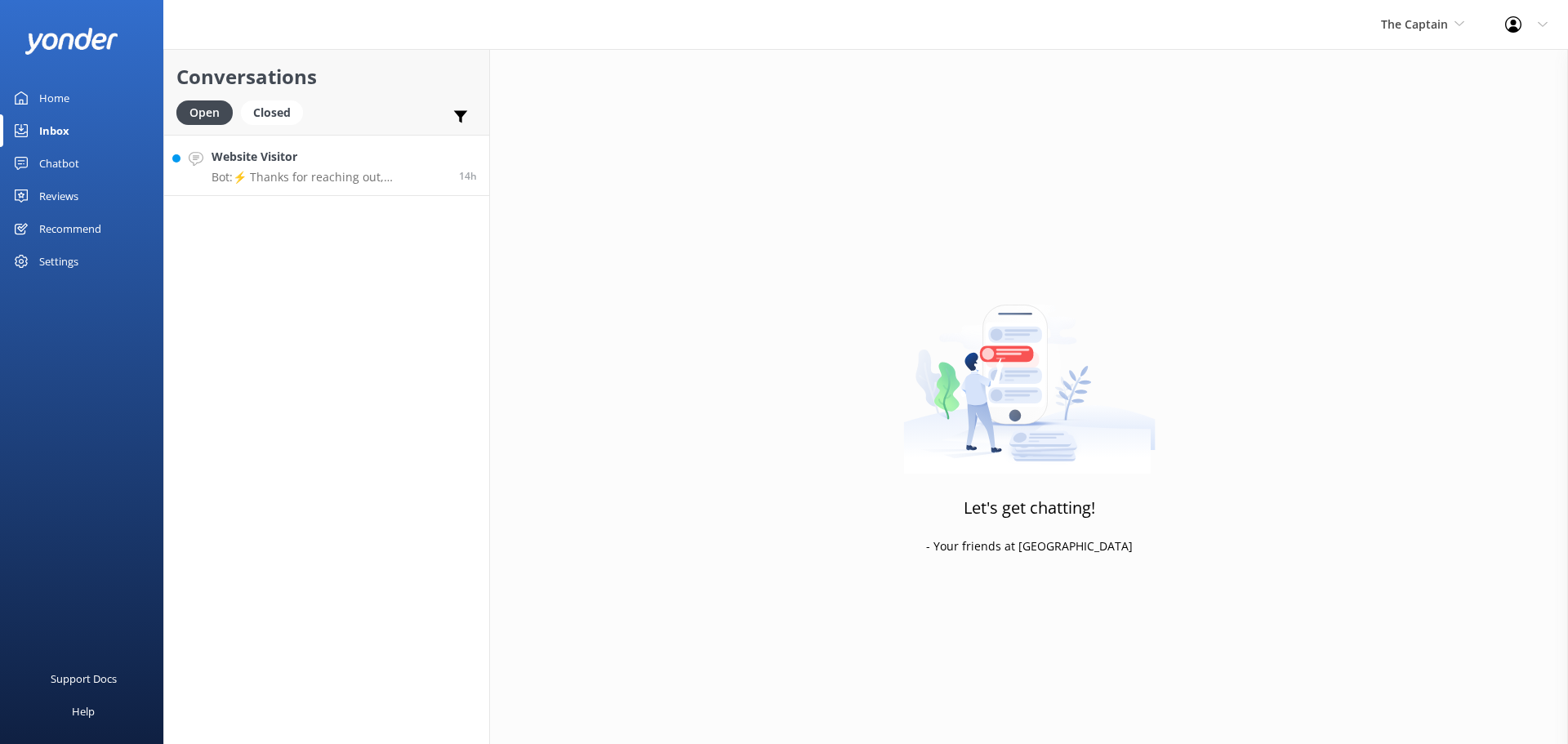
click at [328, 147] on link "Website Visitor Bot: ⚡ Thanks for reaching out, Submarine Explorer! 🌊 We've got…" at bounding box center [327, 165] width 325 height 61
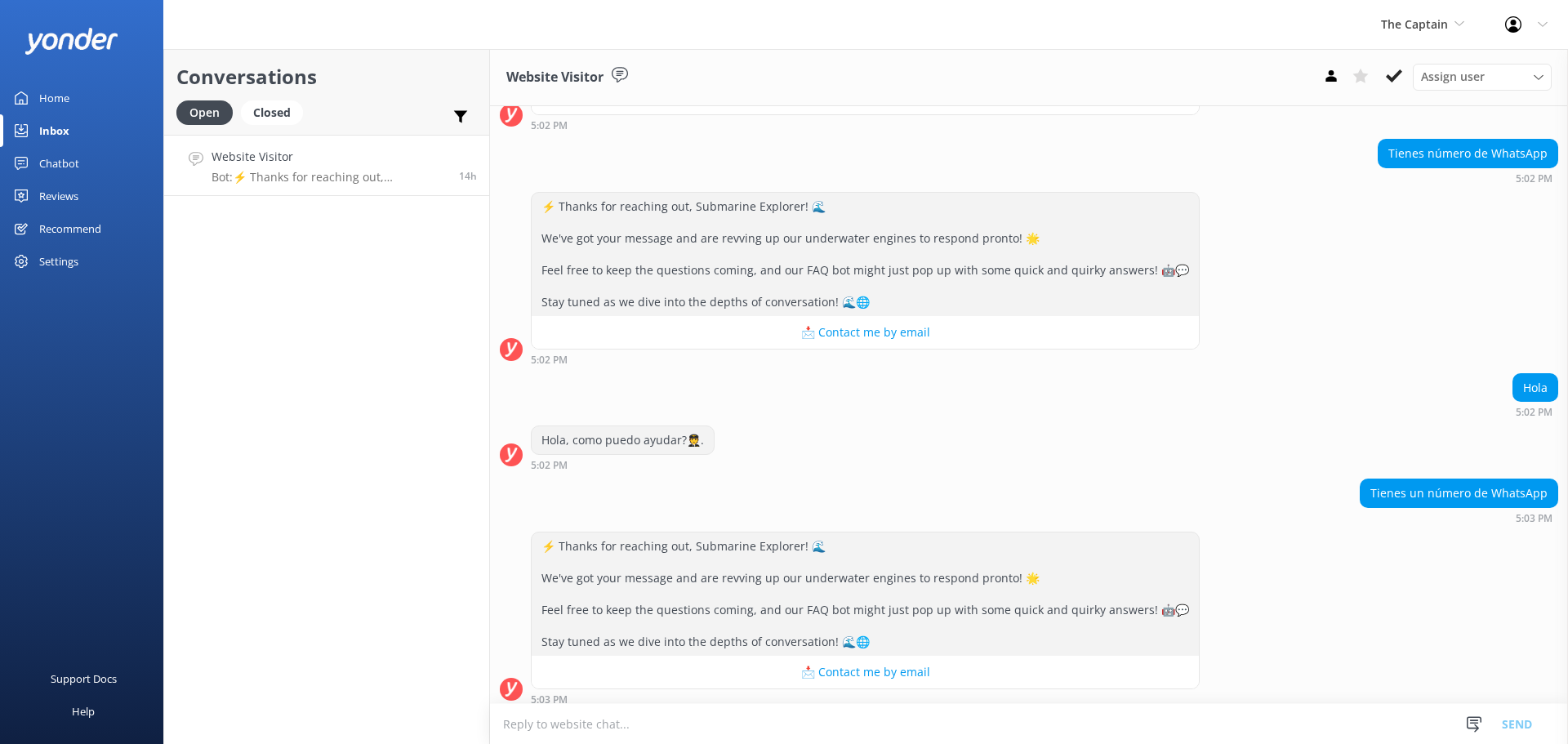
scroll to position [870, 0]
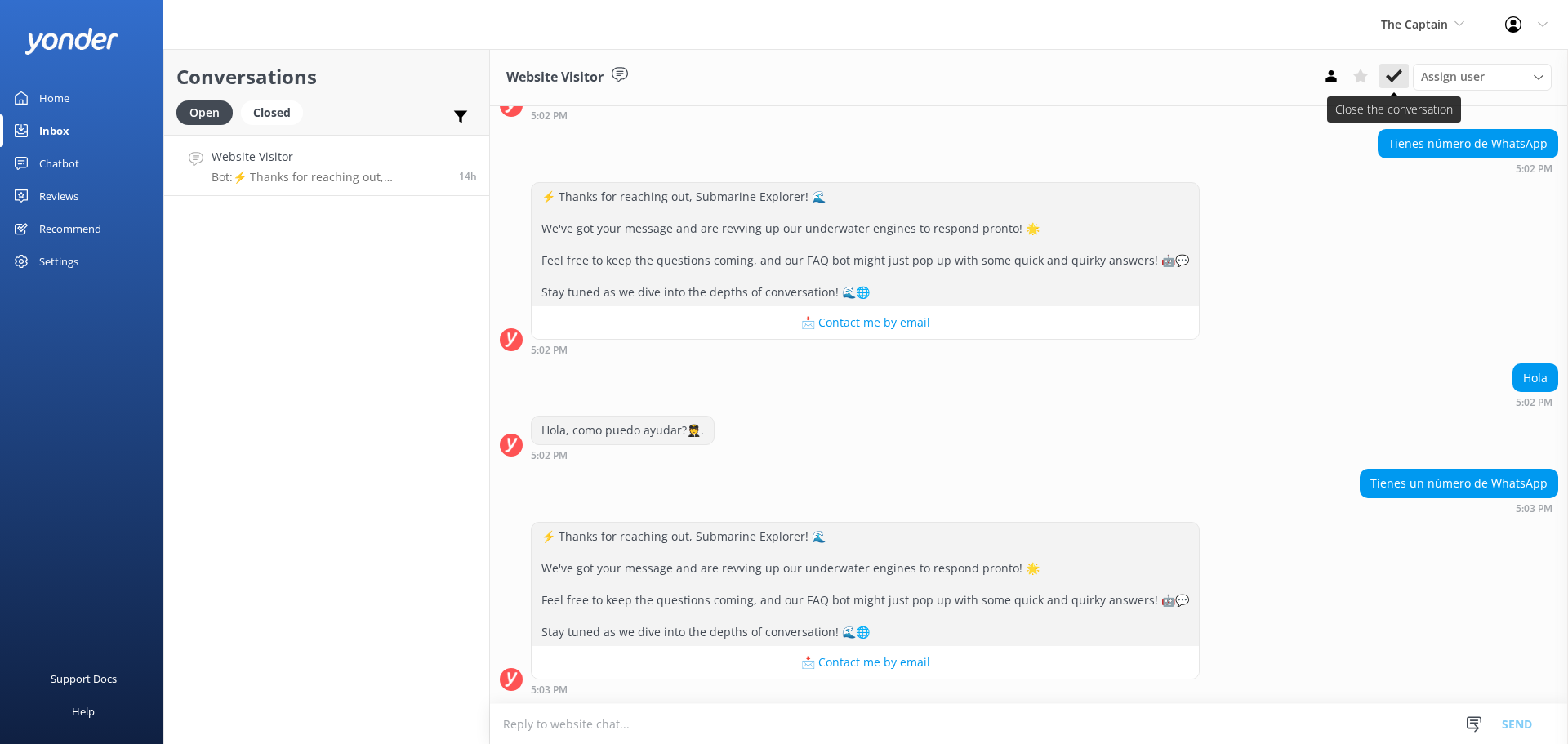
click at [1397, 75] on use at bounding box center [1395, 76] width 16 height 13
